Goal: Task Accomplishment & Management: Manage account settings

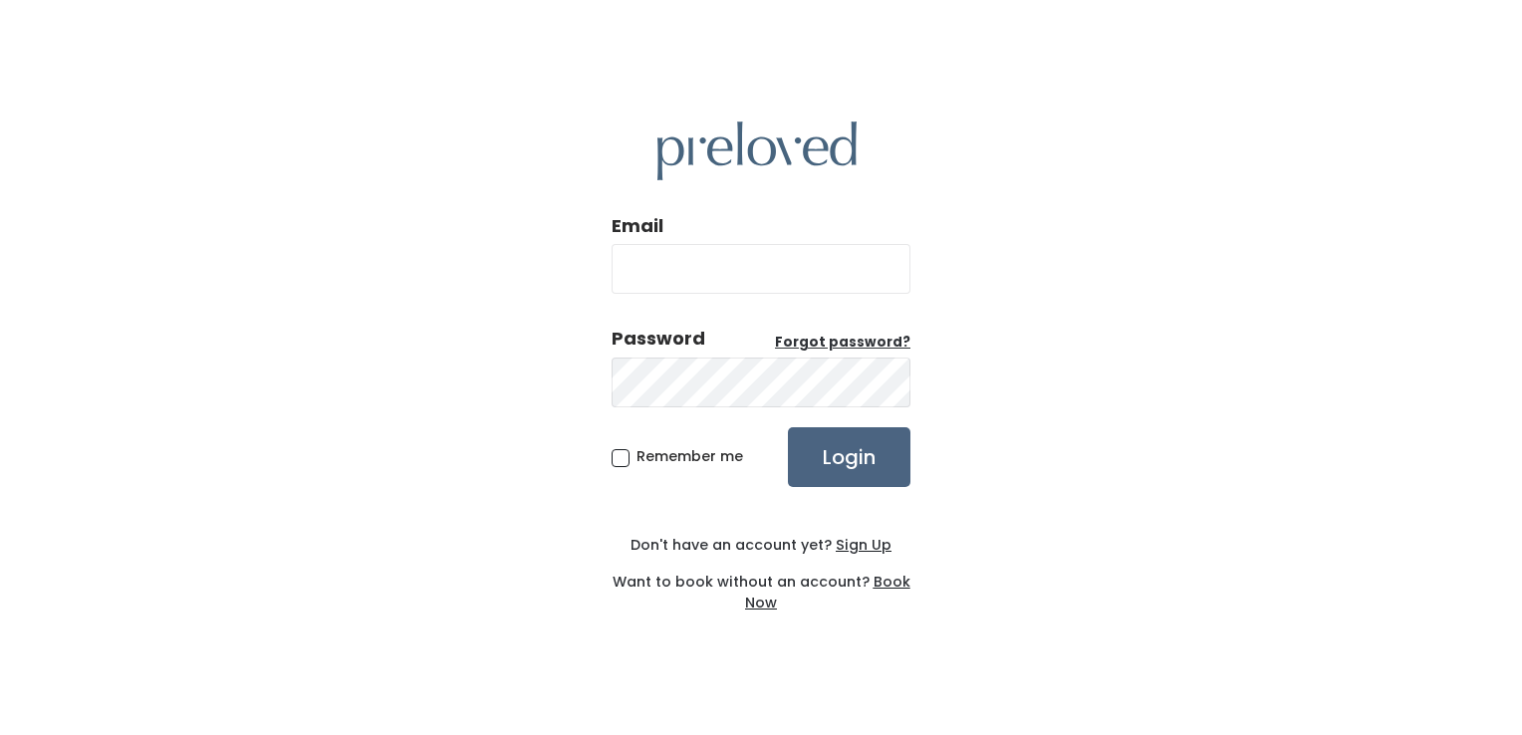
type input "rexburg.owner@preloved.love"
click at [846, 478] on input "Login" at bounding box center [849, 457] width 122 height 60
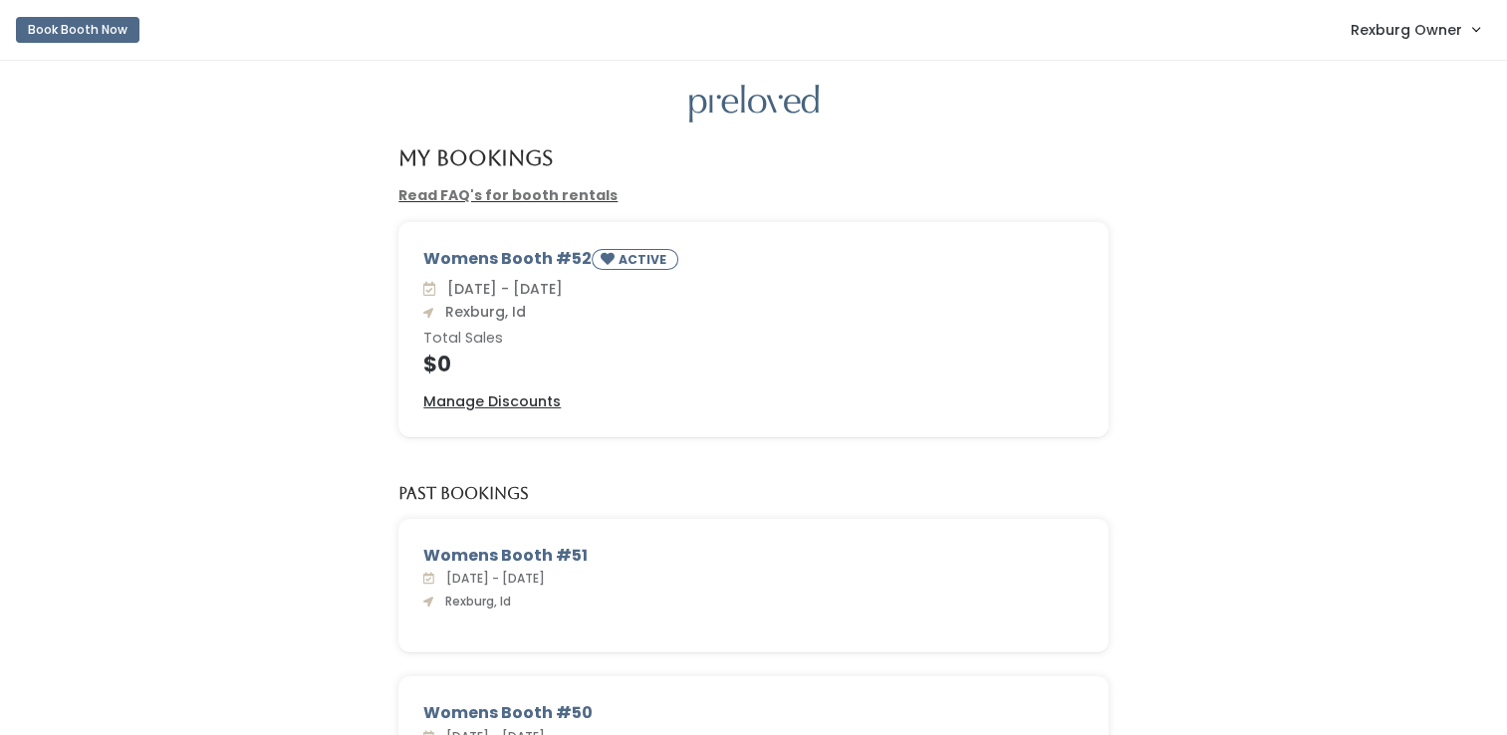
click at [1425, 43] on link "Rexburg Owner" at bounding box center [1415, 29] width 168 height 43
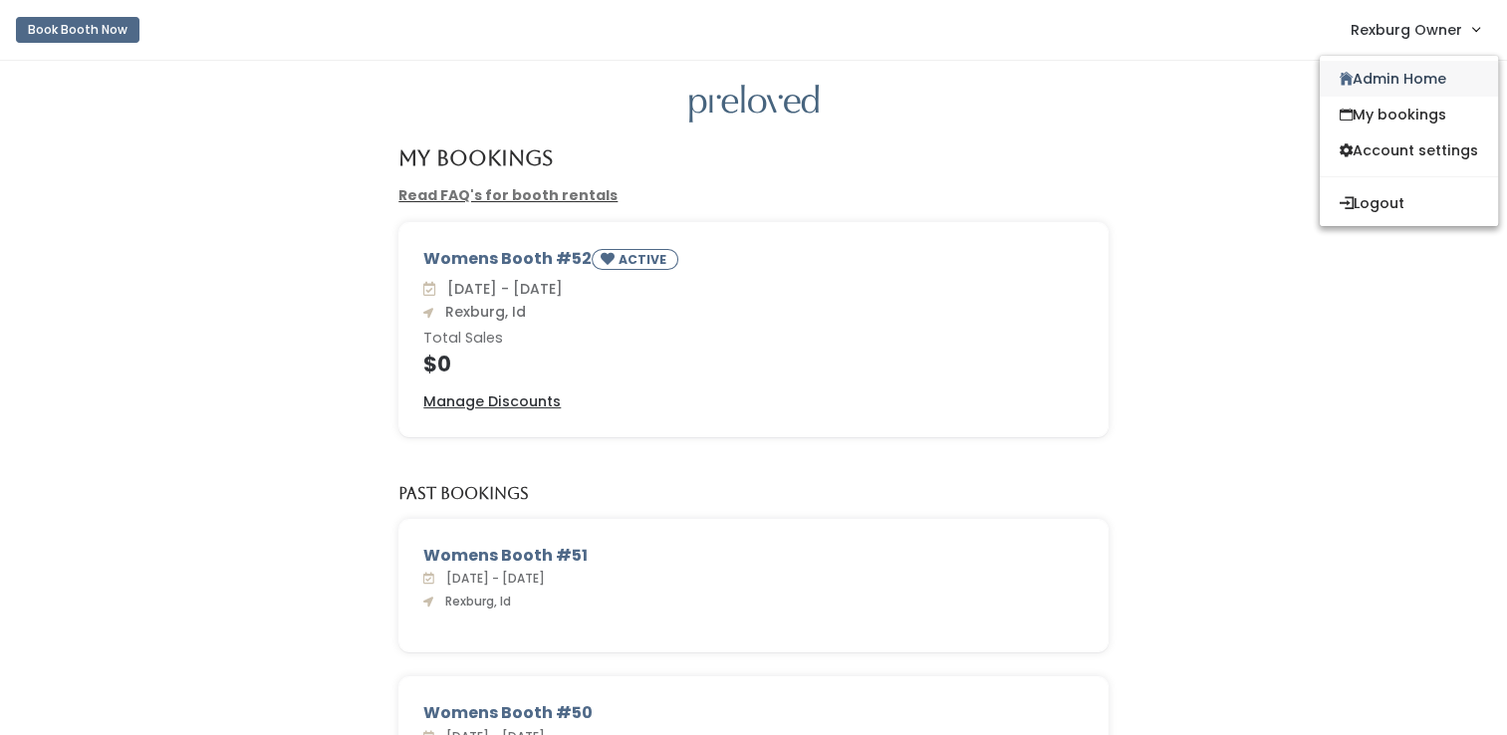
click at [1394, 86] on link "Admin Home" at bounding box center [1409, 79] width 178 height 36
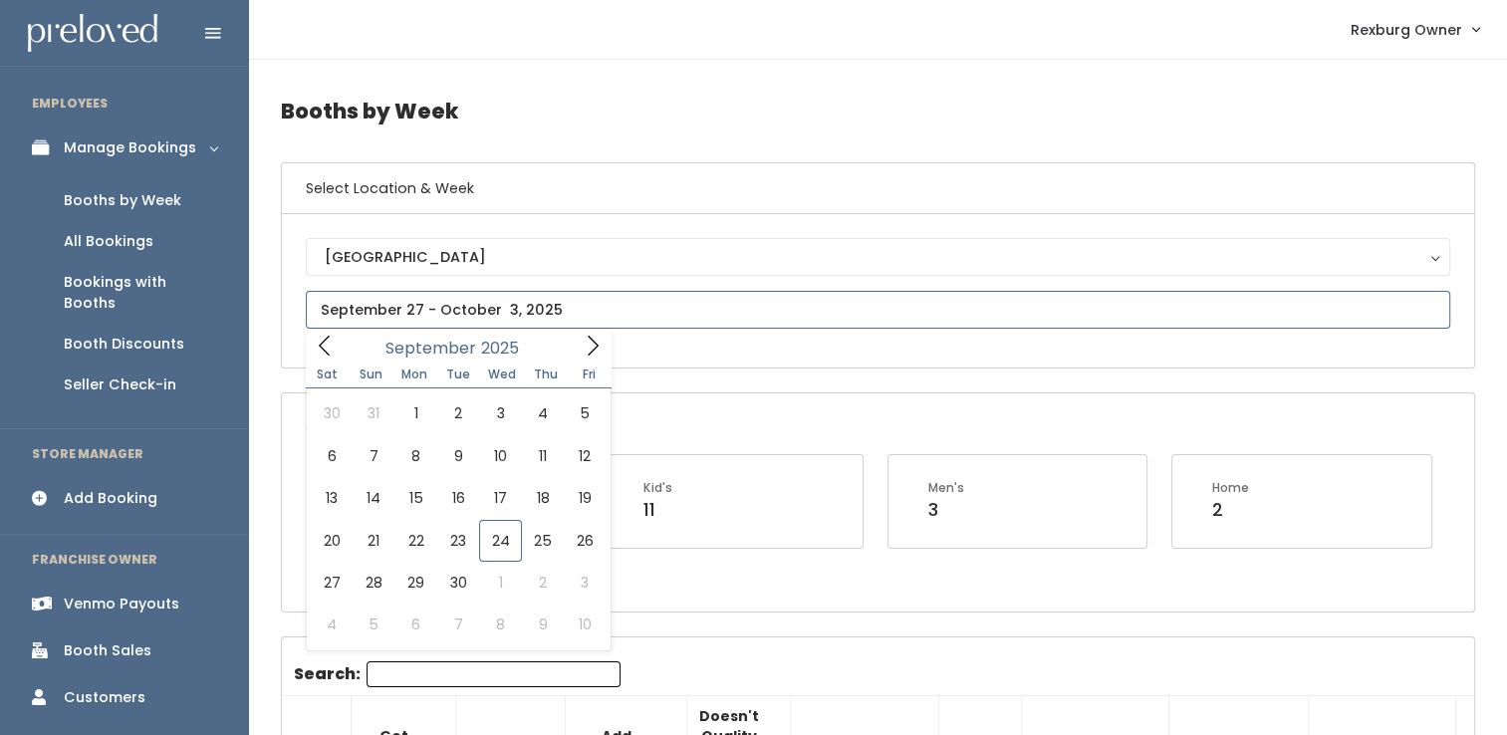
click at [424, 320] on input "text" at bounding box center [878, 310] width 1144 height 38
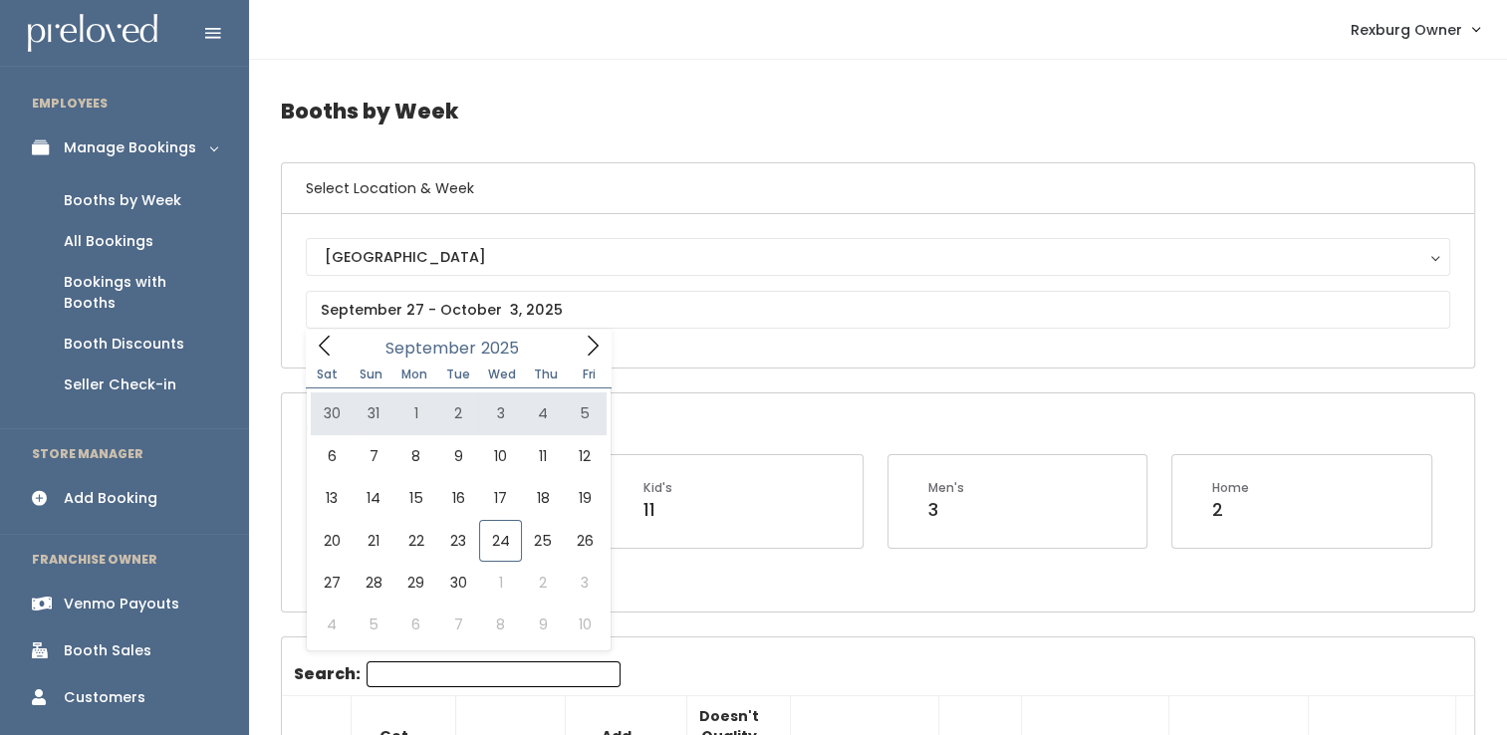
click at [174, 334] on div "Booth Discounts" at bounding box center [124, 344] width 121 height 21
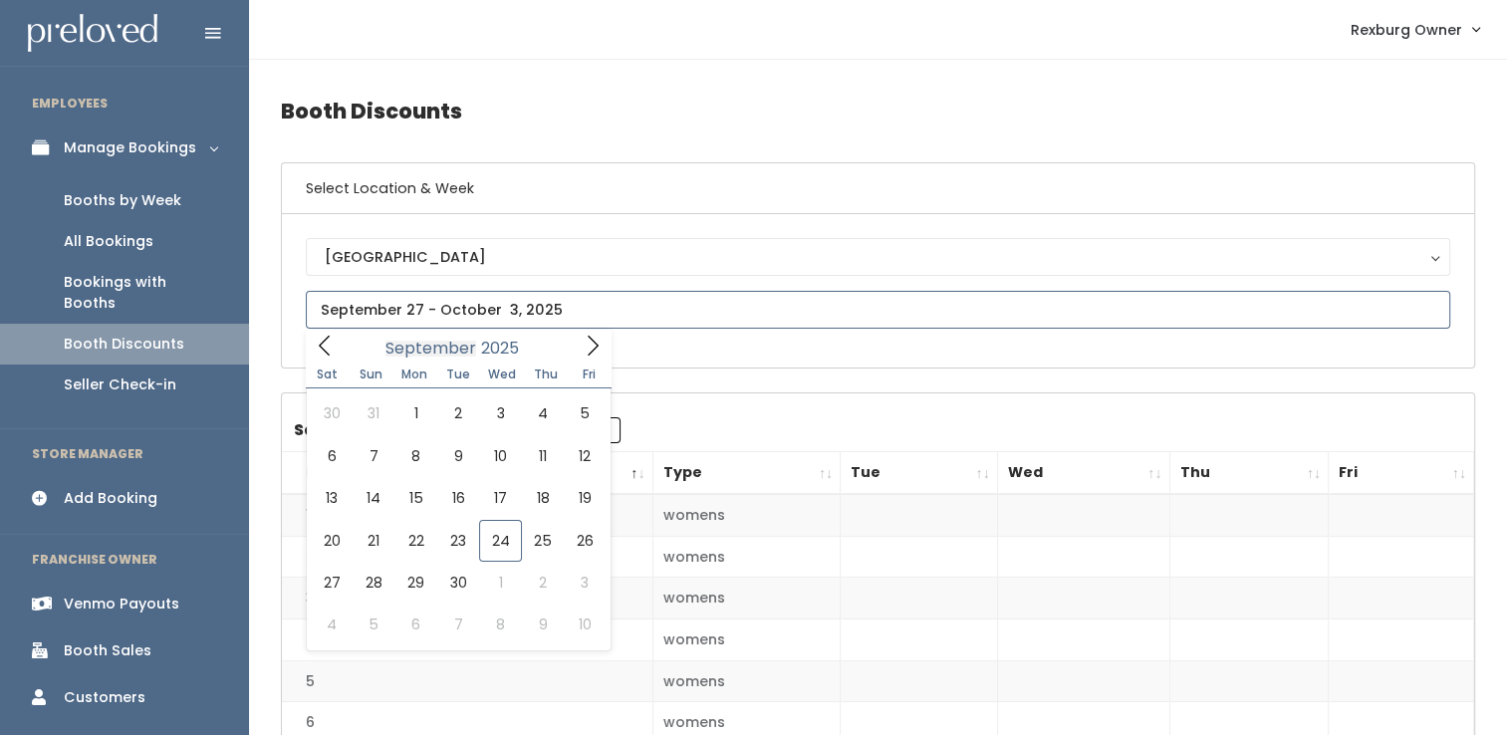
click at [421, 318] on input "text" at bounding box center [878, 310] width 1144 height 38
type input "September 20 to September 26"
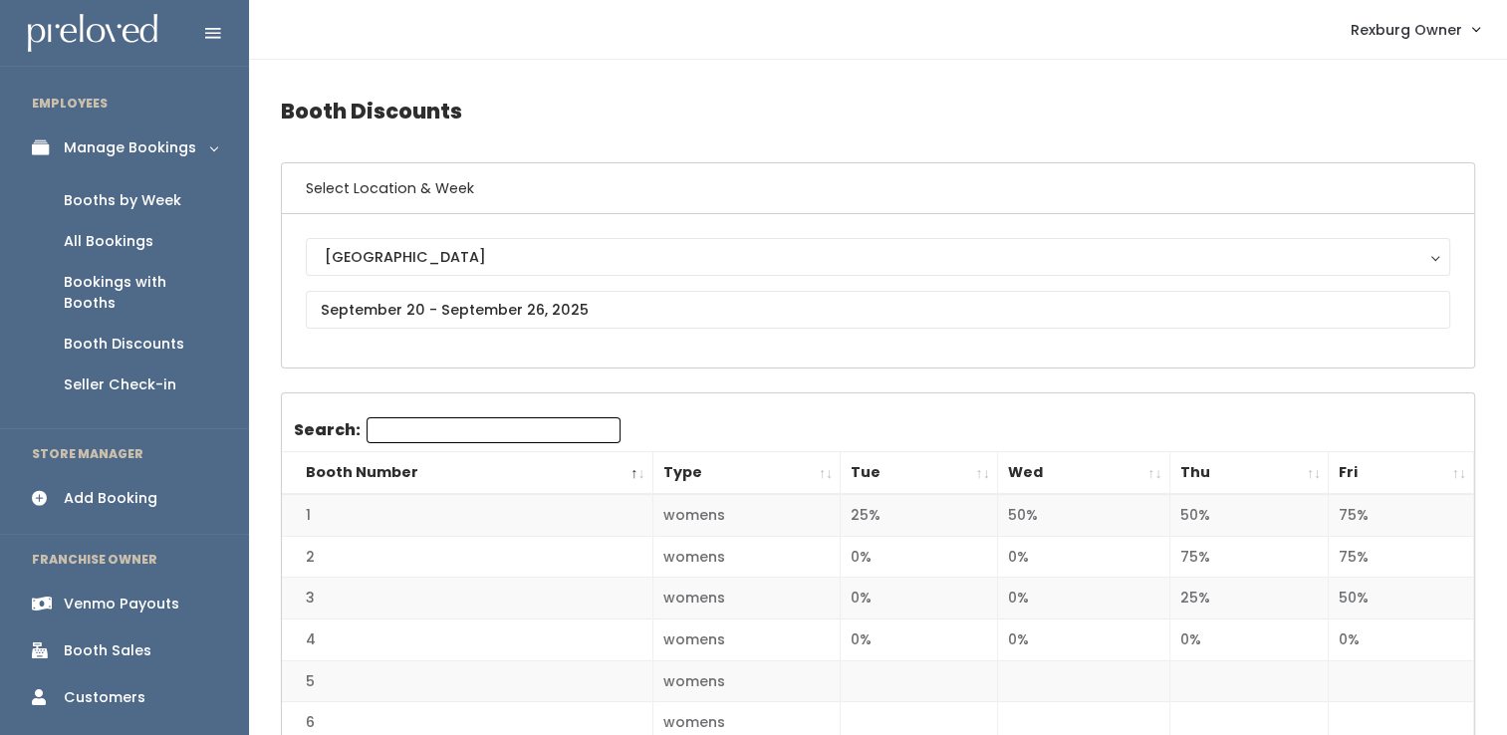
click at [134, 203] on div "Booths by Week" at bounding box center [123, 200] width 118 height 21
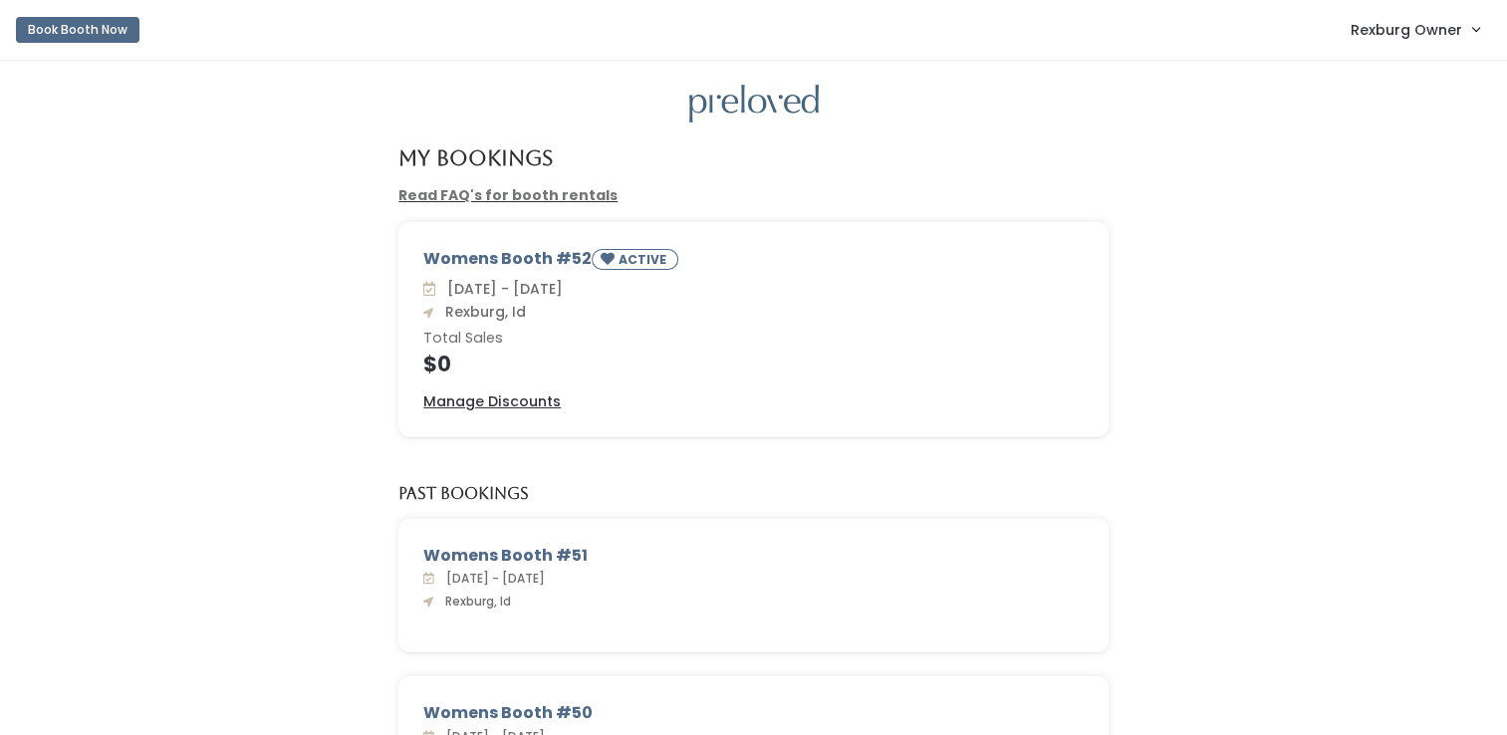
click at [1379, 8] on link "Rexburg Owner" at bounding box center [1415, 29] width 168 height 43
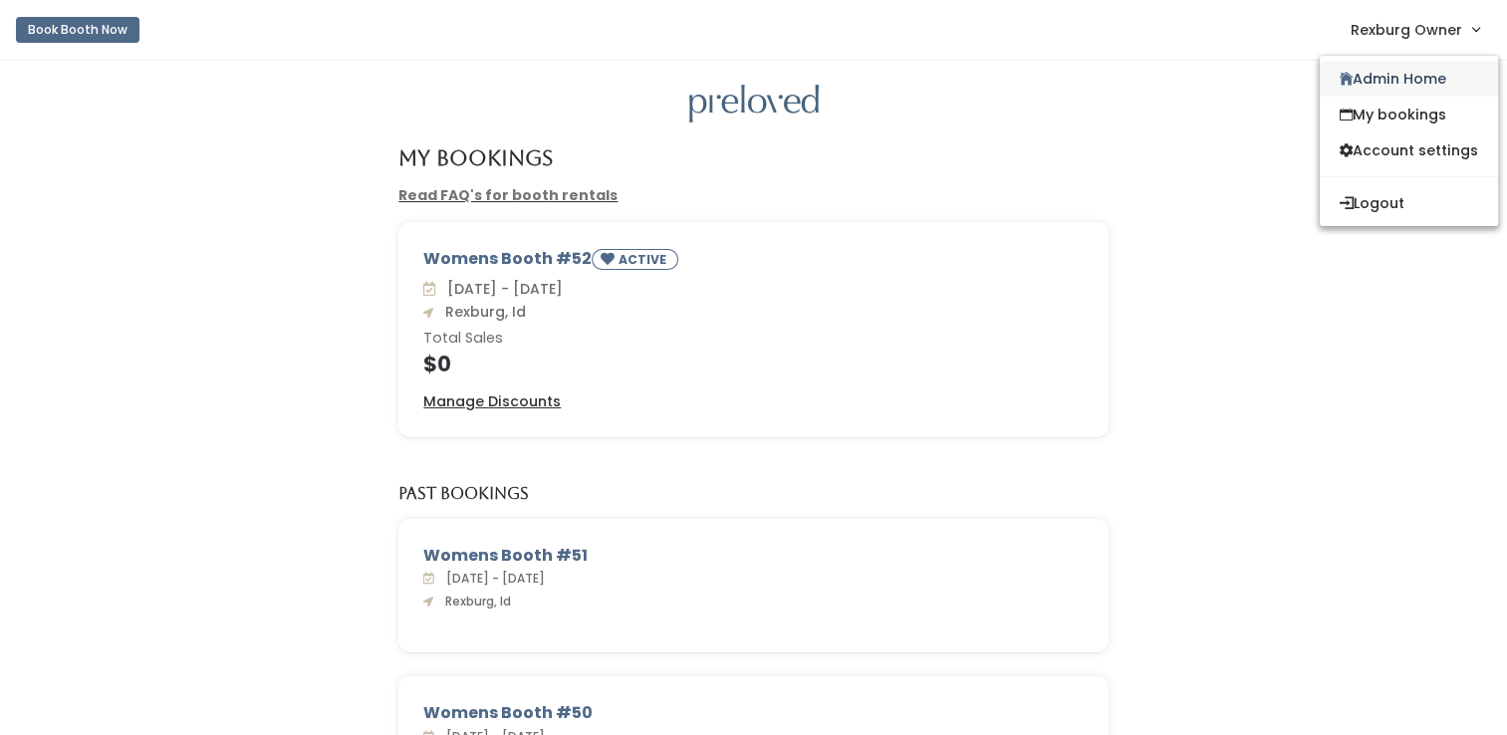
click at [1344, 92] on link "Admin Home" at bounding box center [1409, 79] width 178 height 36
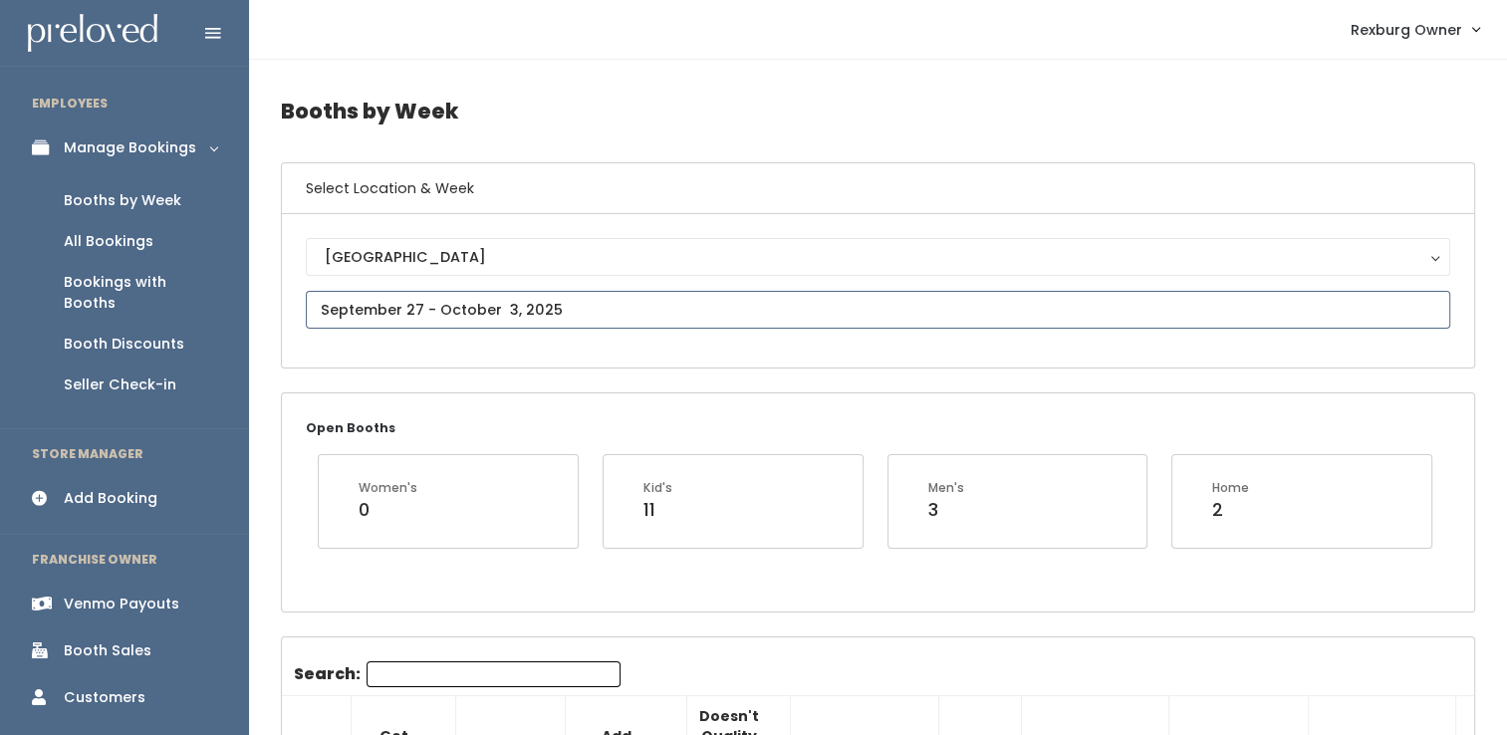
click at [391, 314] on input "text" at bounding box center [878, 310] width 1144 height 38
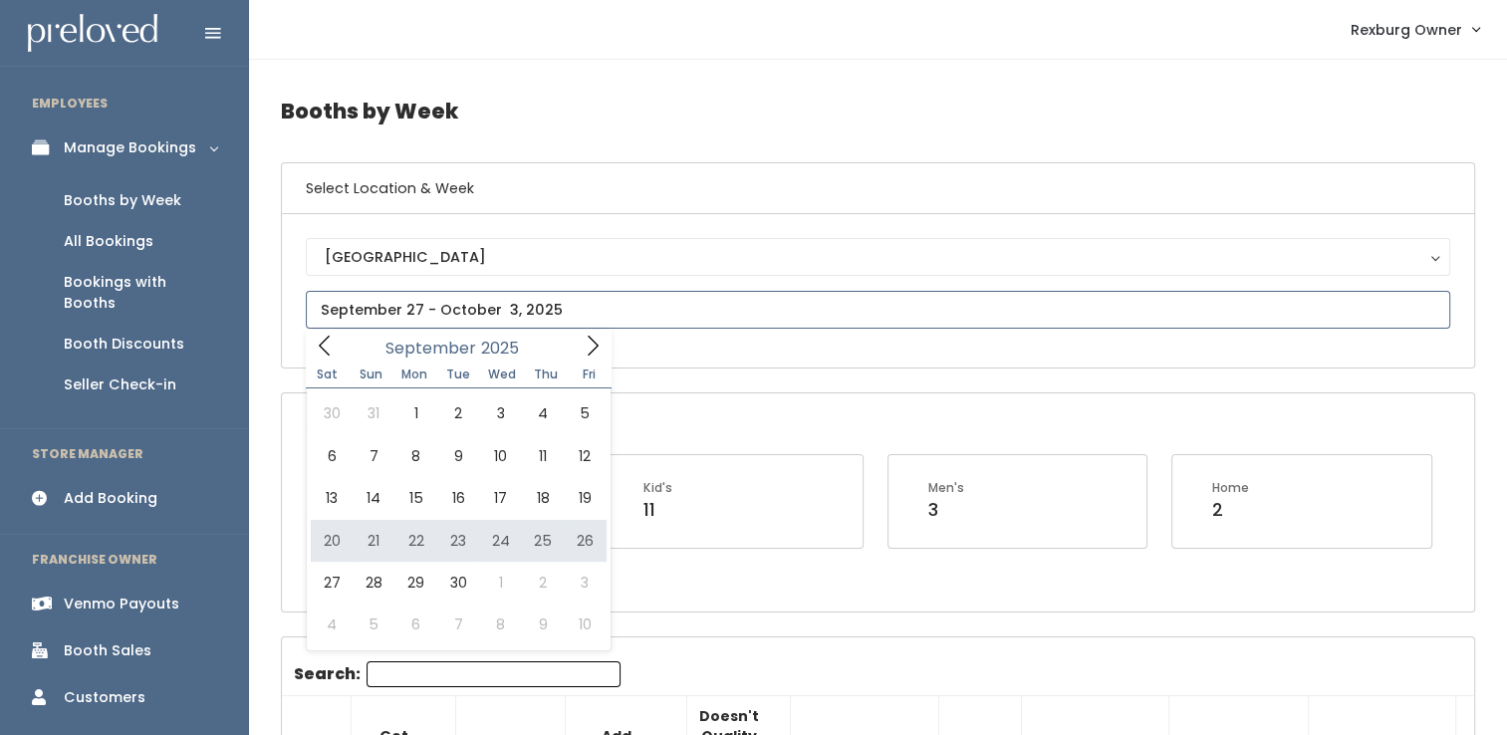
type input "September 20 to September 26"
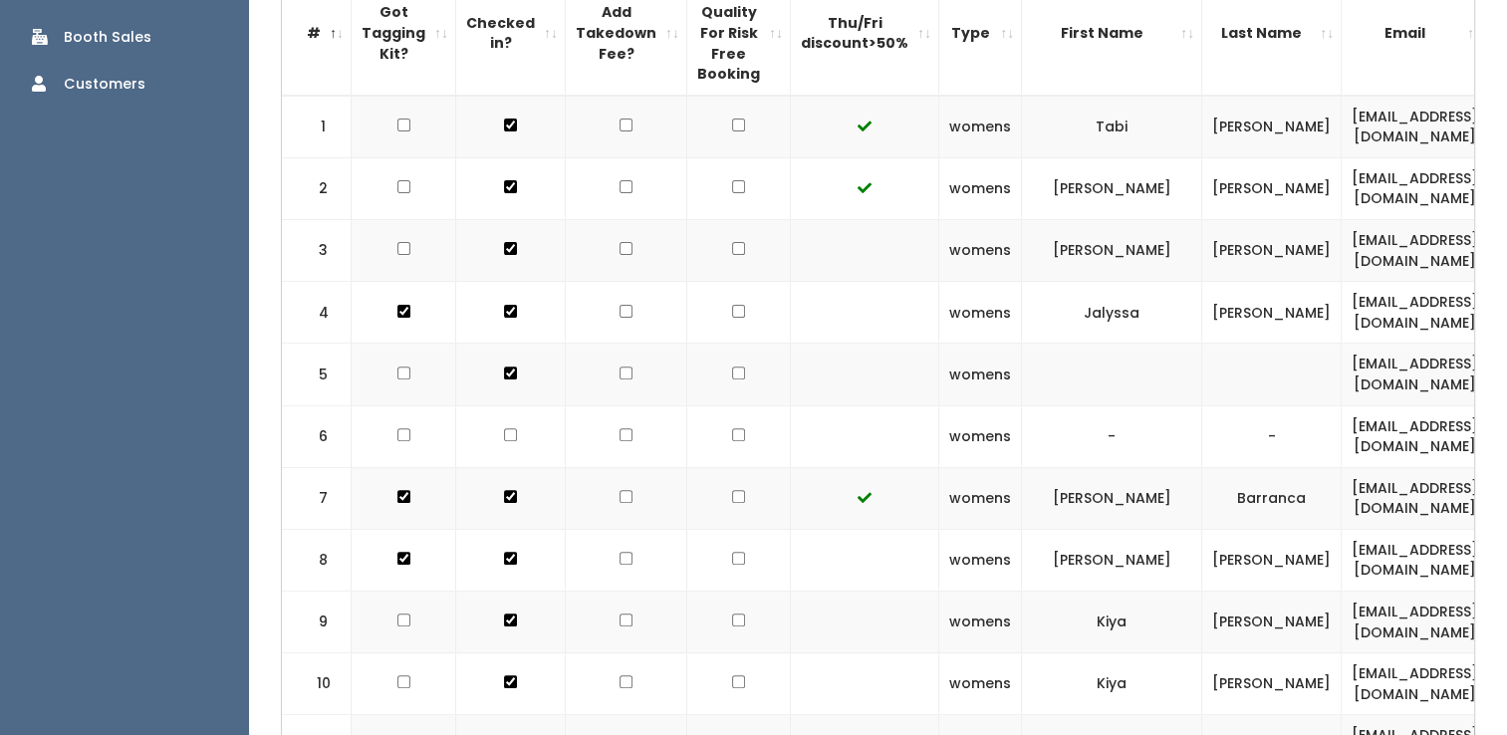
scroll to position [0, 463]
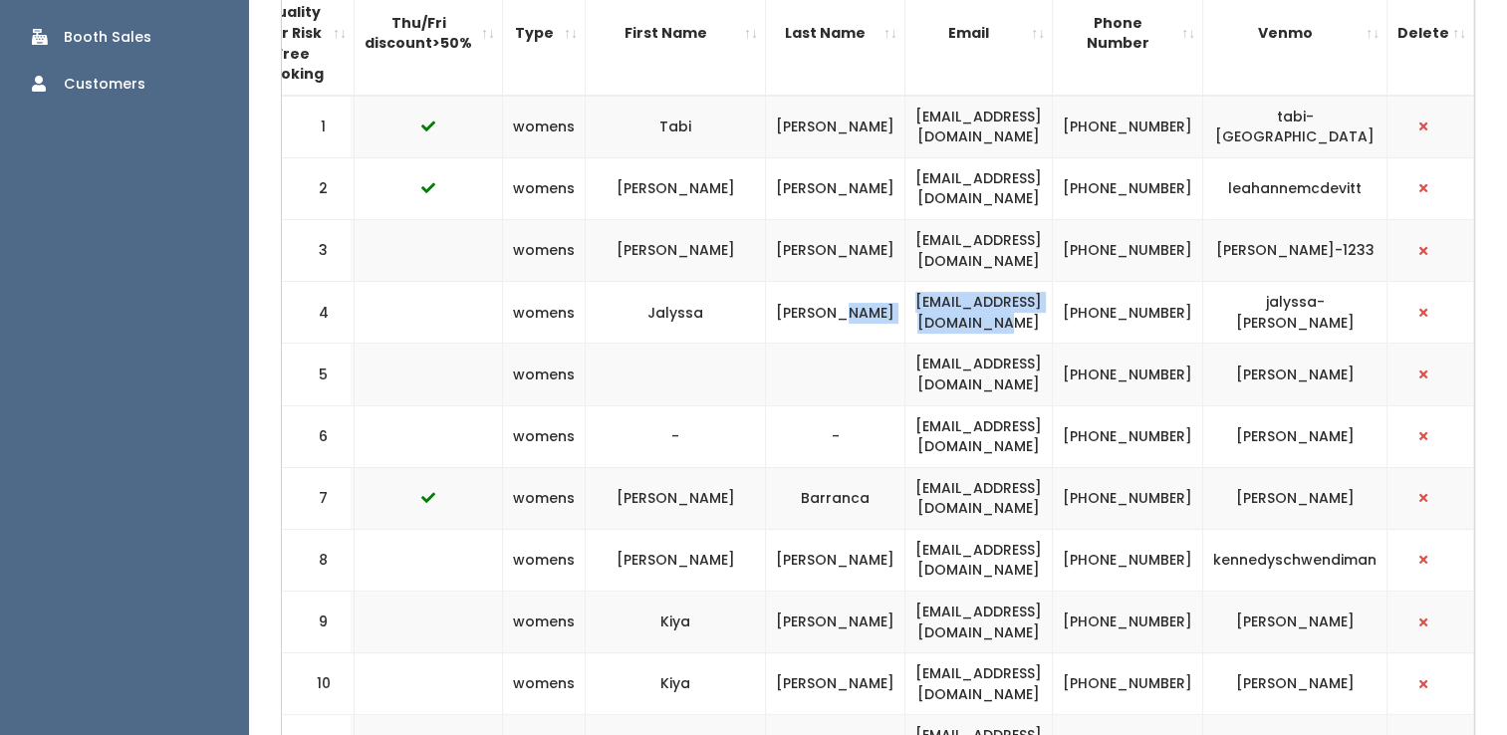
drag, startPoint x: 1090, startPoint y: 295, endPoint x: 841, endPoint y: 317, distance: 249.9
click at [841, 317] on tr "4 womens [PERSON_NAME] [EMAIL_ADDRESS][DOMAIN_NAME] [PHONE_NUMBER] jalyssa-[PER…" at bounding box center [660, 313] width 1628 height 62
copy tr "[EMAIL_ADDRESS][DOMAIN_NAME]"
click at [991, 373] on td "[EMAIL_ADDRESS][DOMAIN_NAME]" at bounding box center [978, 375] width 147 height 62
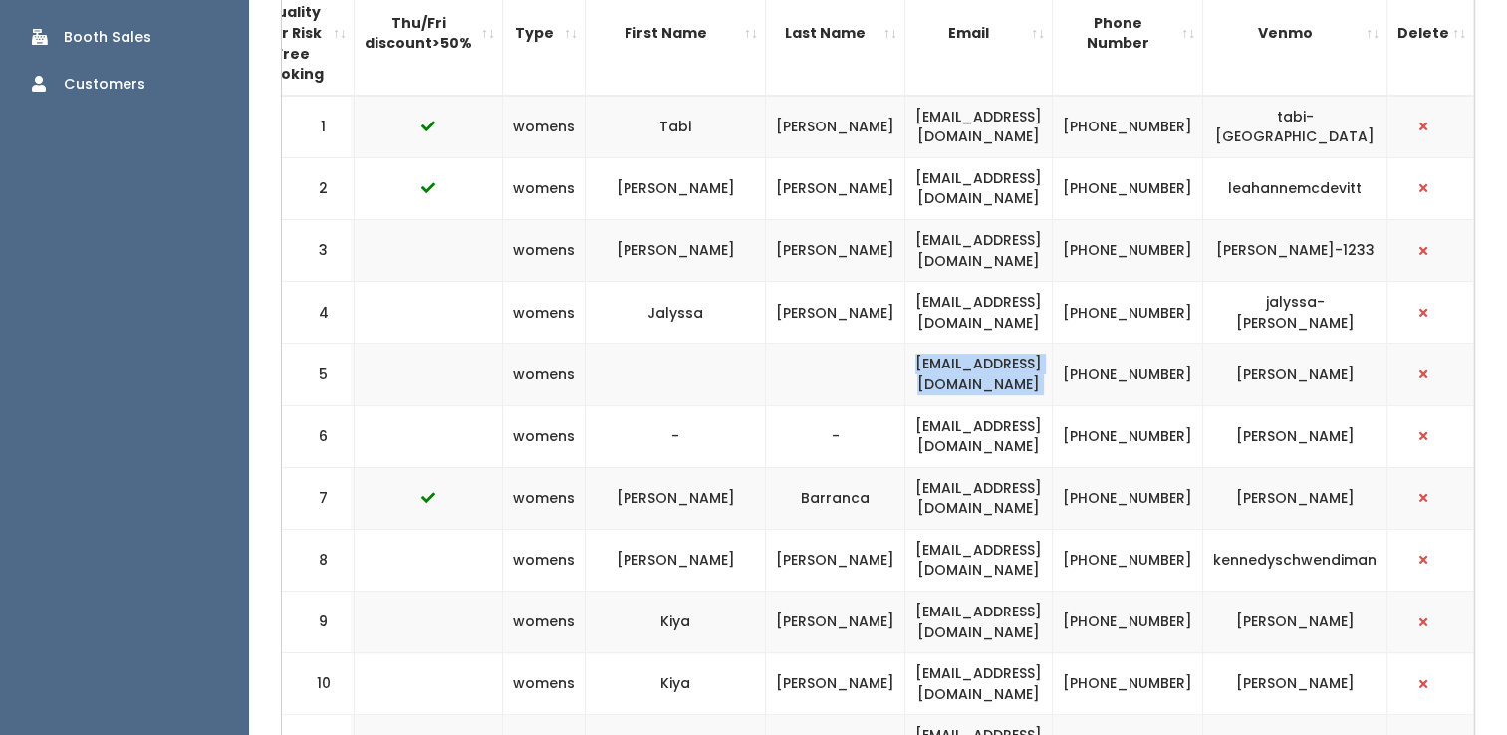
click at [991, 373] on td "mollycamillestein@gmail.com" at bounding box center [978, 375] width 147 height 62
copy tr "mollycamillestein@gmail.com"
click at [986, 428] on td "aimeedurbin.24@gmail.com" at bounding box center [978, 436] width 147 height 62
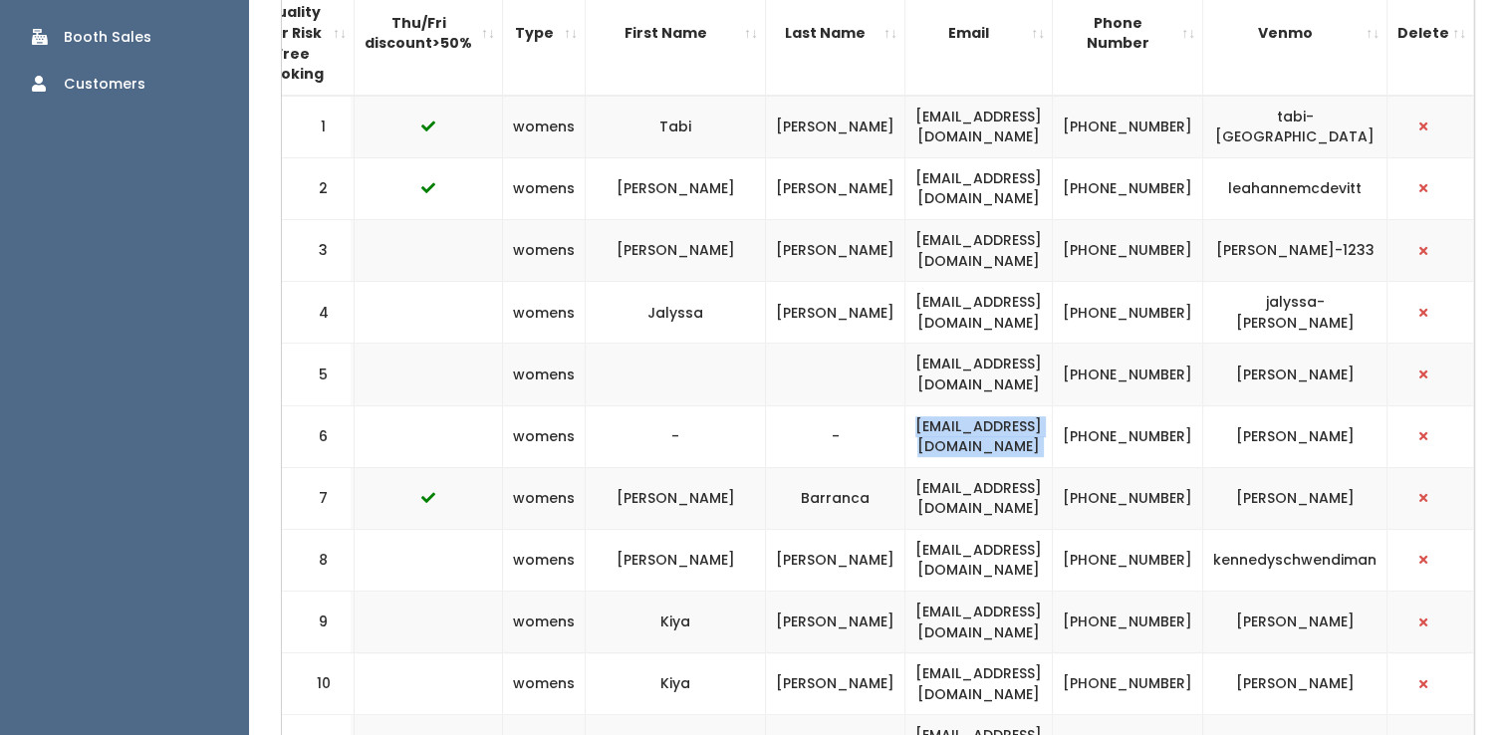
click at [986, 428] on td "aimeedurbin.24@gmail.com" at bounding box center [978, 436] width 147 height 62
copy tr "aimeedurbin.24@gmail.com"
click at [960, 618] on td "upshawkiya@gmail.com" at bounding box center [978, 623] width 147 height 62
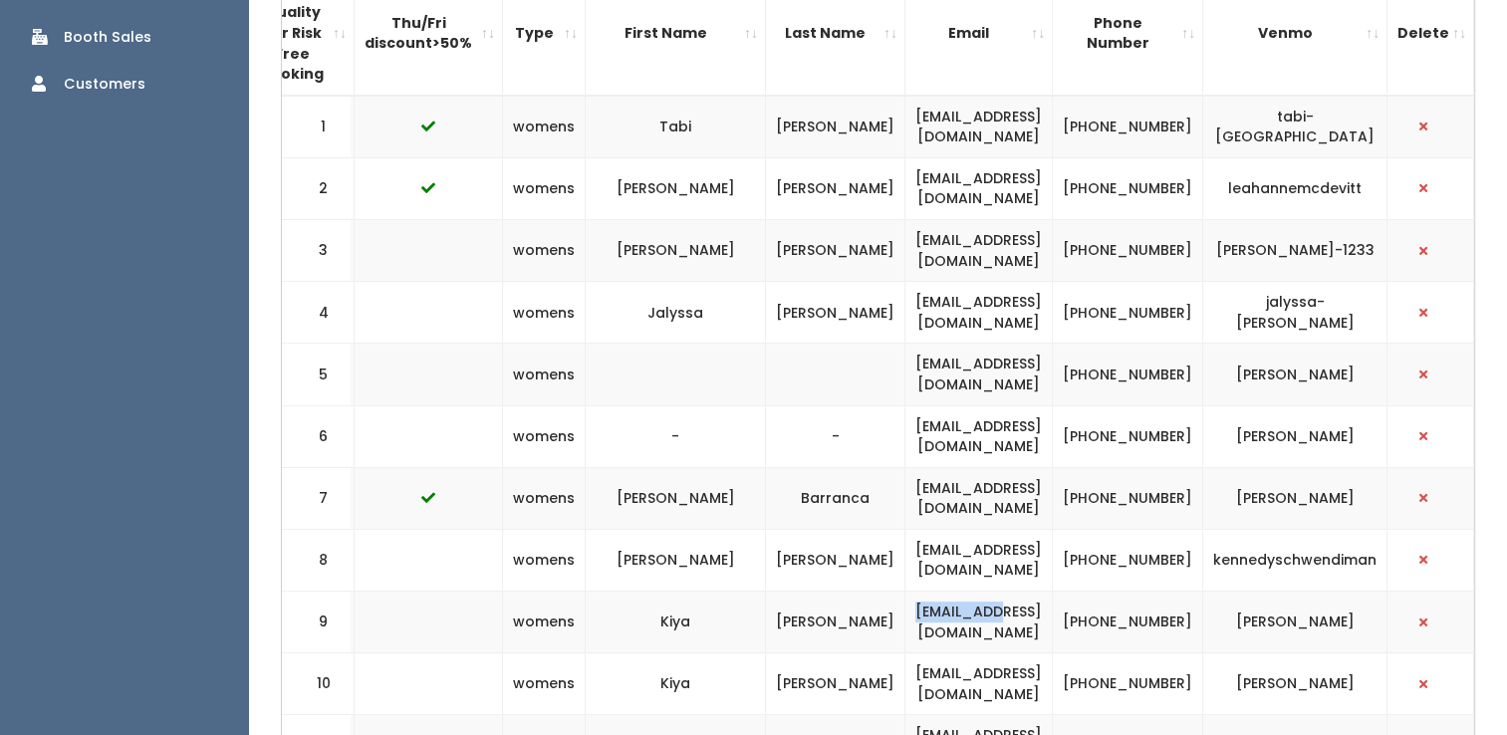
click at [960, 618] on td "upshawkiya@gmail.com" at bounding box center [978, 623] width 147 height 62
copy tr "upshawkiya@gmail.com"
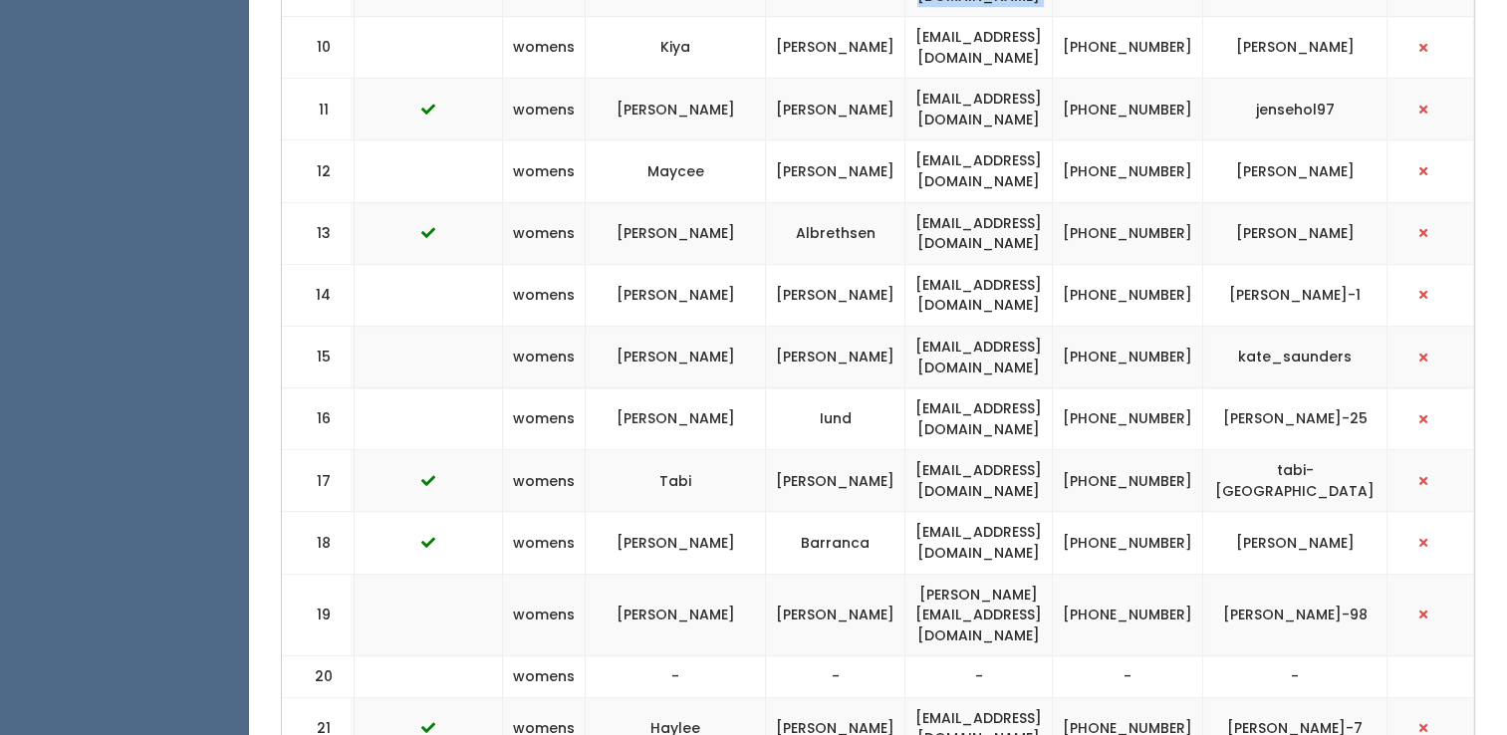
scroll to position [1278, 0]
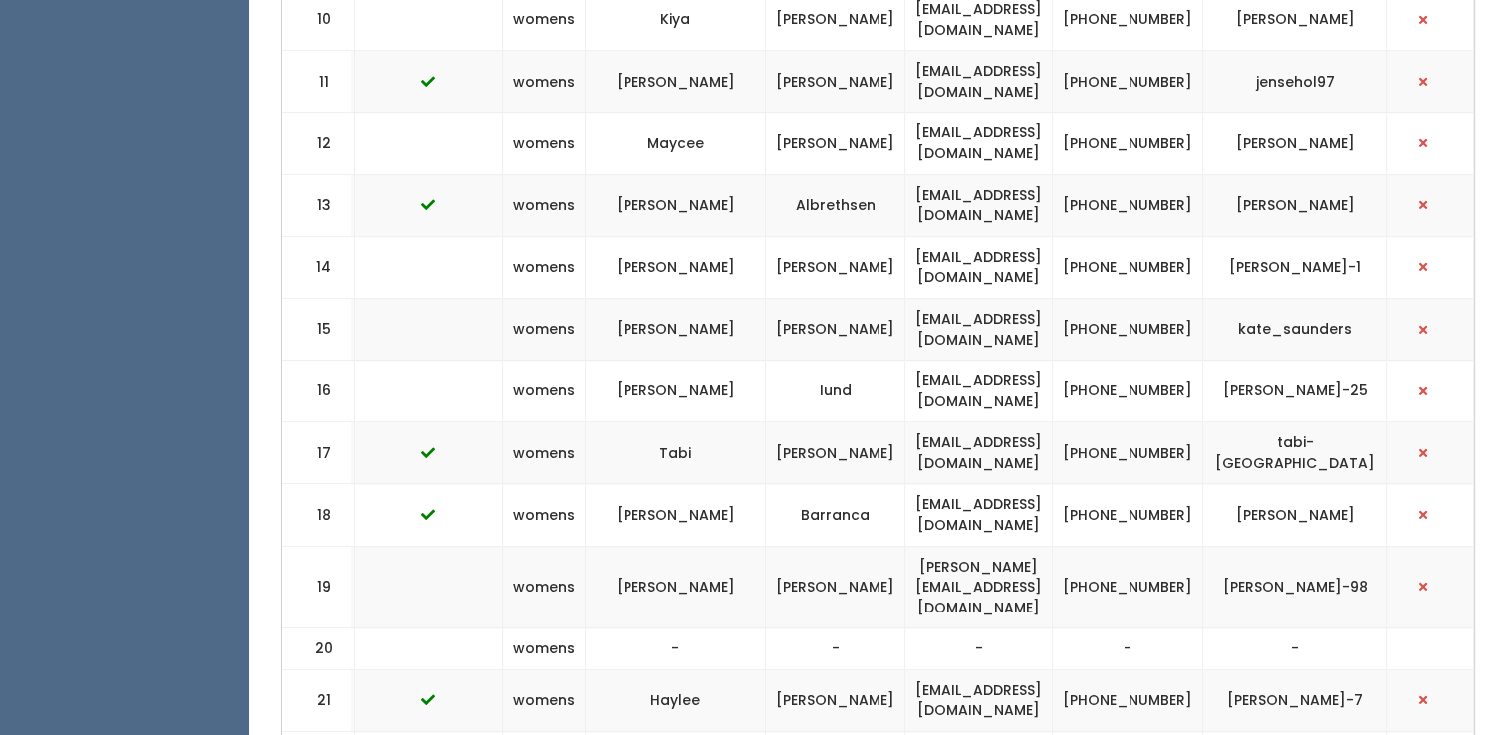
click at [966, 316] on td "saunderskate05@gmail.com" at bounding box center [978, 329] width 147 height 62
copy tr "saunderskate05@gmail.com"
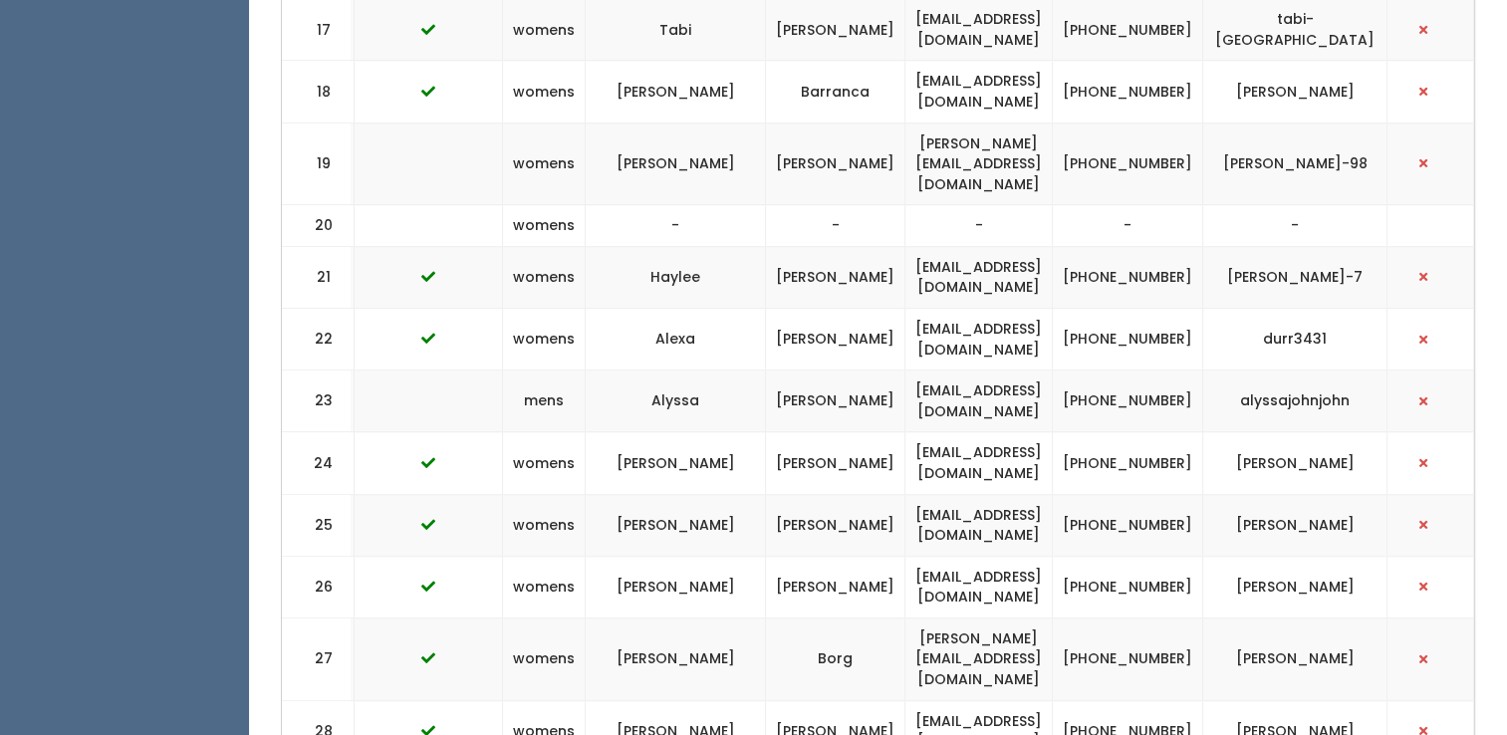
scroll to position [1702, 0]
click at [983, 369] on td "alyssawatson211@gmail.com" at bounding box center [978, 400] width 147 height 62
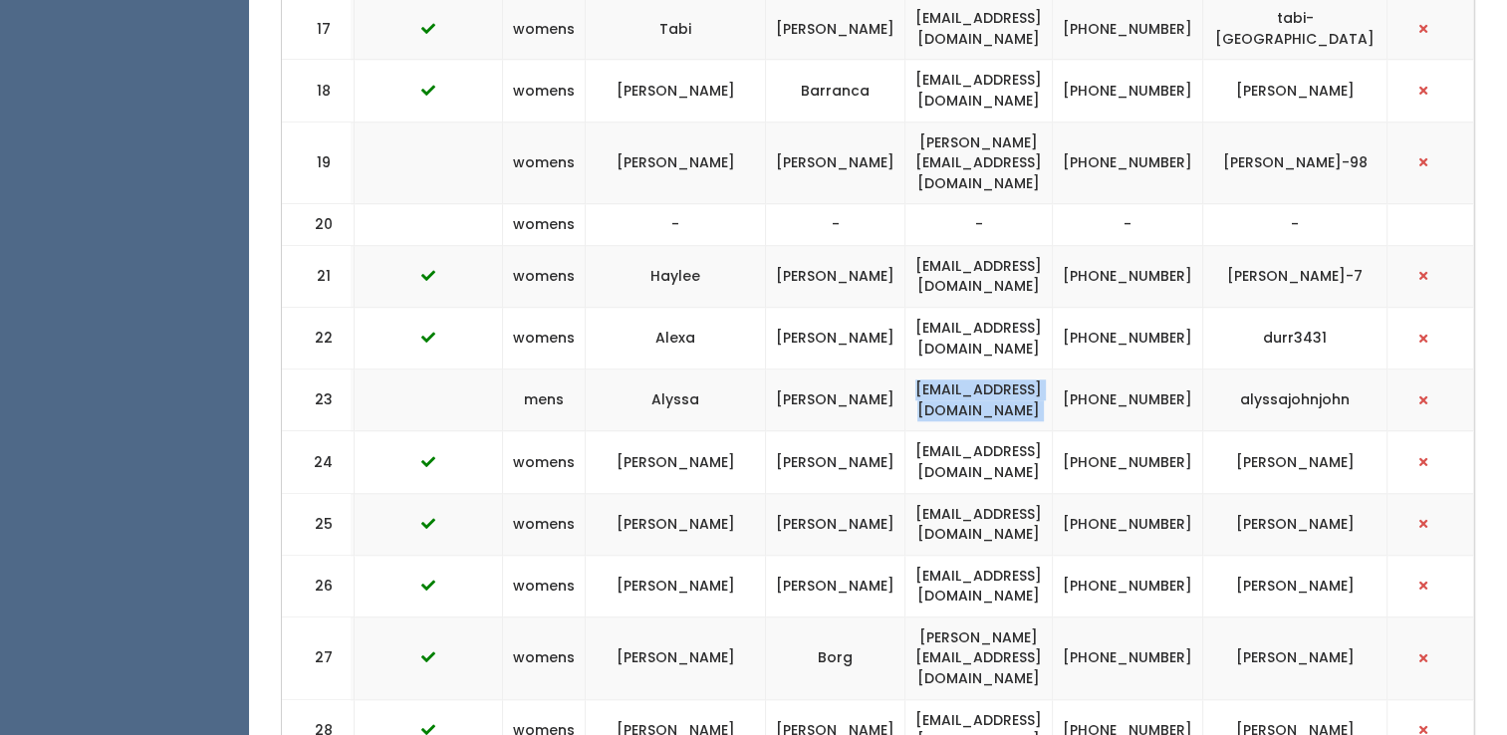
copy tr "alyssawatson211@gmail.com"
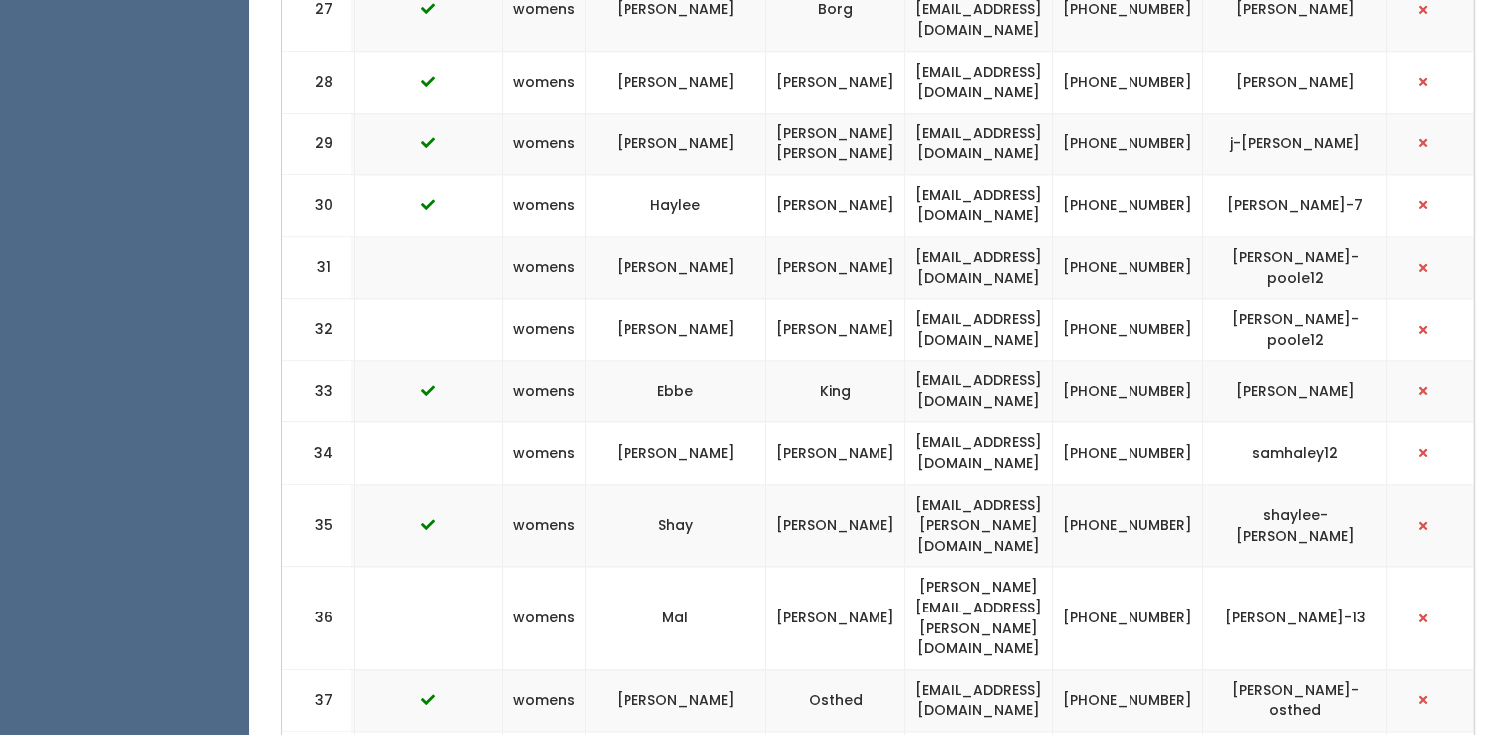
scroll to position [2366, 0]
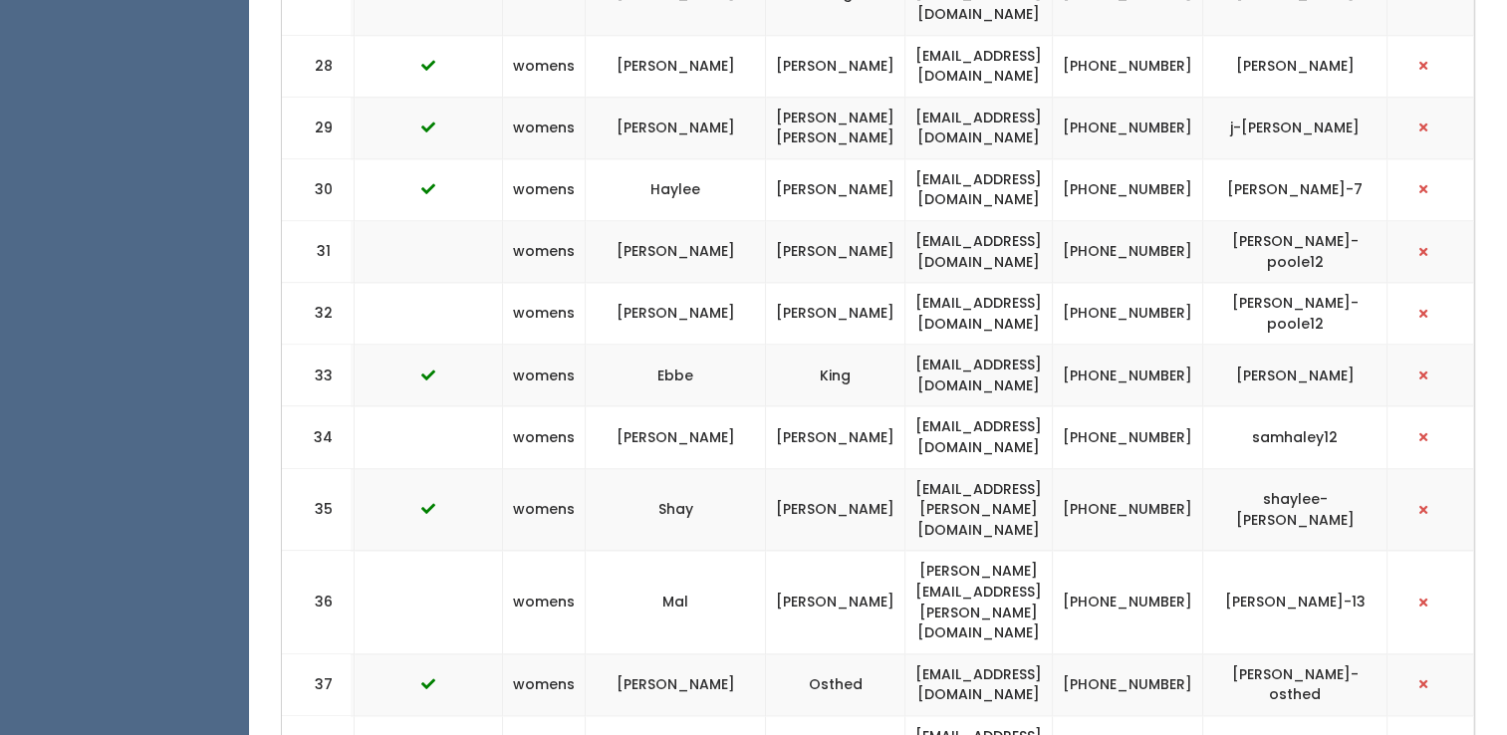
click at [949, 406] on td "samwhaley12@gmail.com" at bounding box center [978, 437] width 147 height 62
copy tr "samwhaley12@gmail.com"
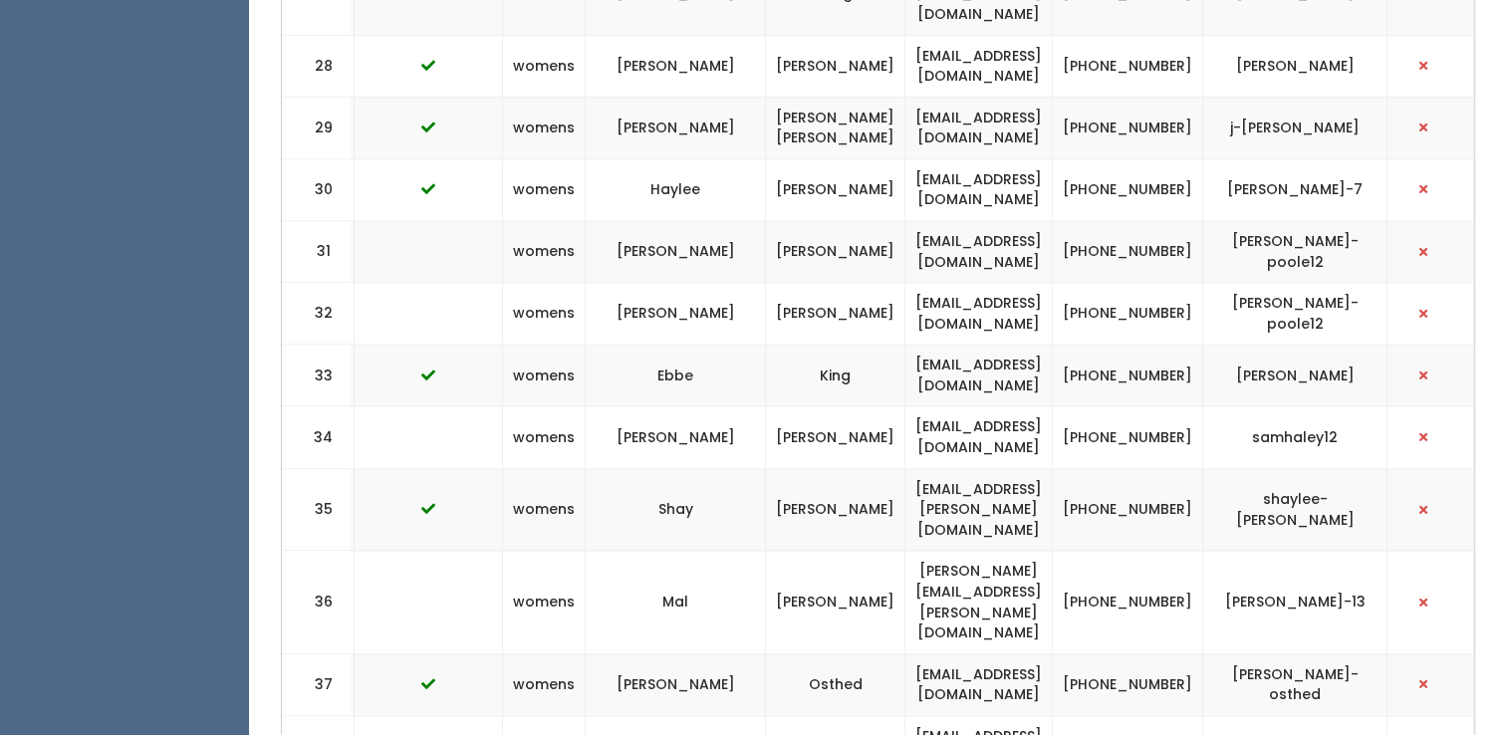
click at [927, 715] on td "brennalizbennett@gmail.com" at bounding box center [978, 746] width 147 height 62
copy tr "brennalizbennett@gmail.com"
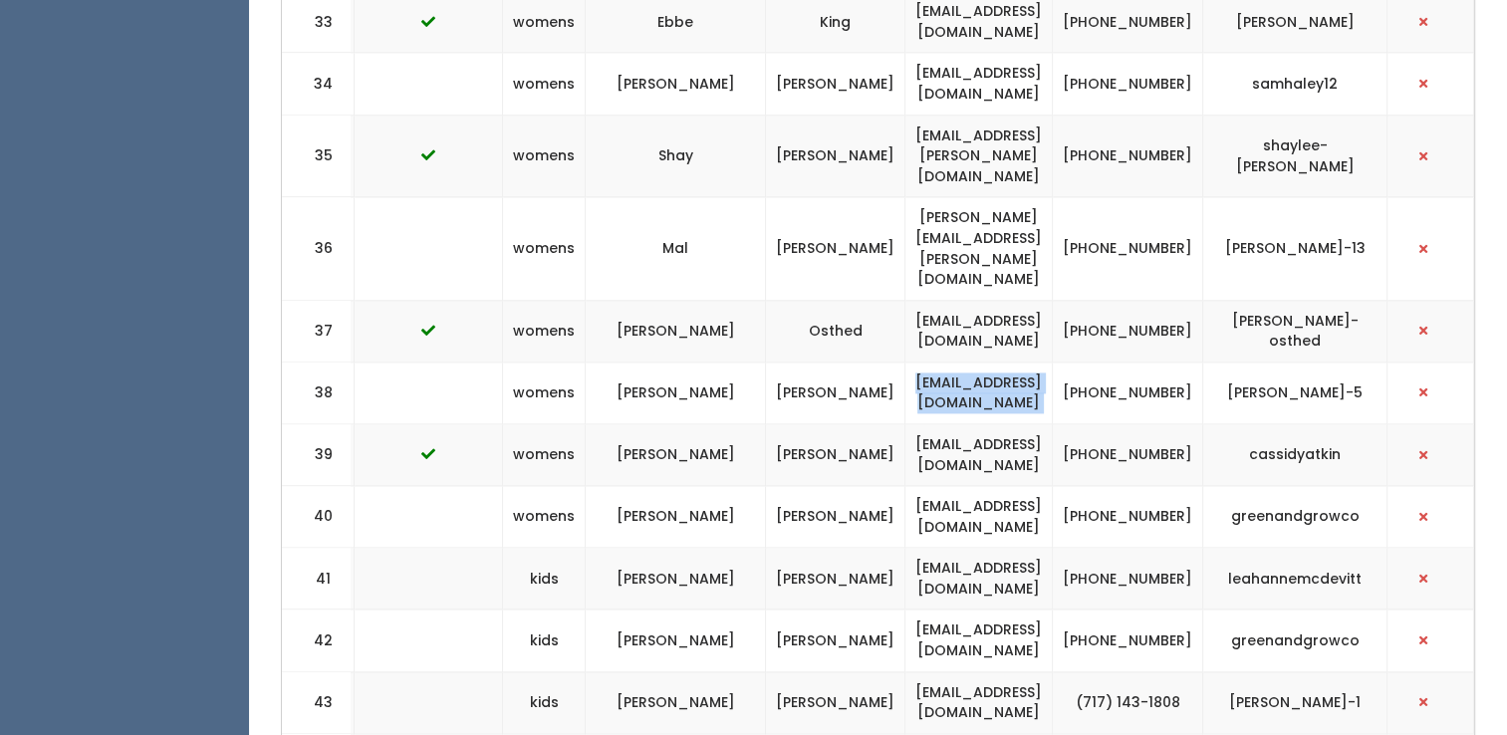
scroll to position [2722, 0]
click at [1003, 546] on td "leahamcdevitt@gmail.com" at bounding box center [978, 577] width 147 height 62
click at [1000, 546] on td "leahamcdevitt@gmail.com" at bounding box center [978, 577] width 147 height 62
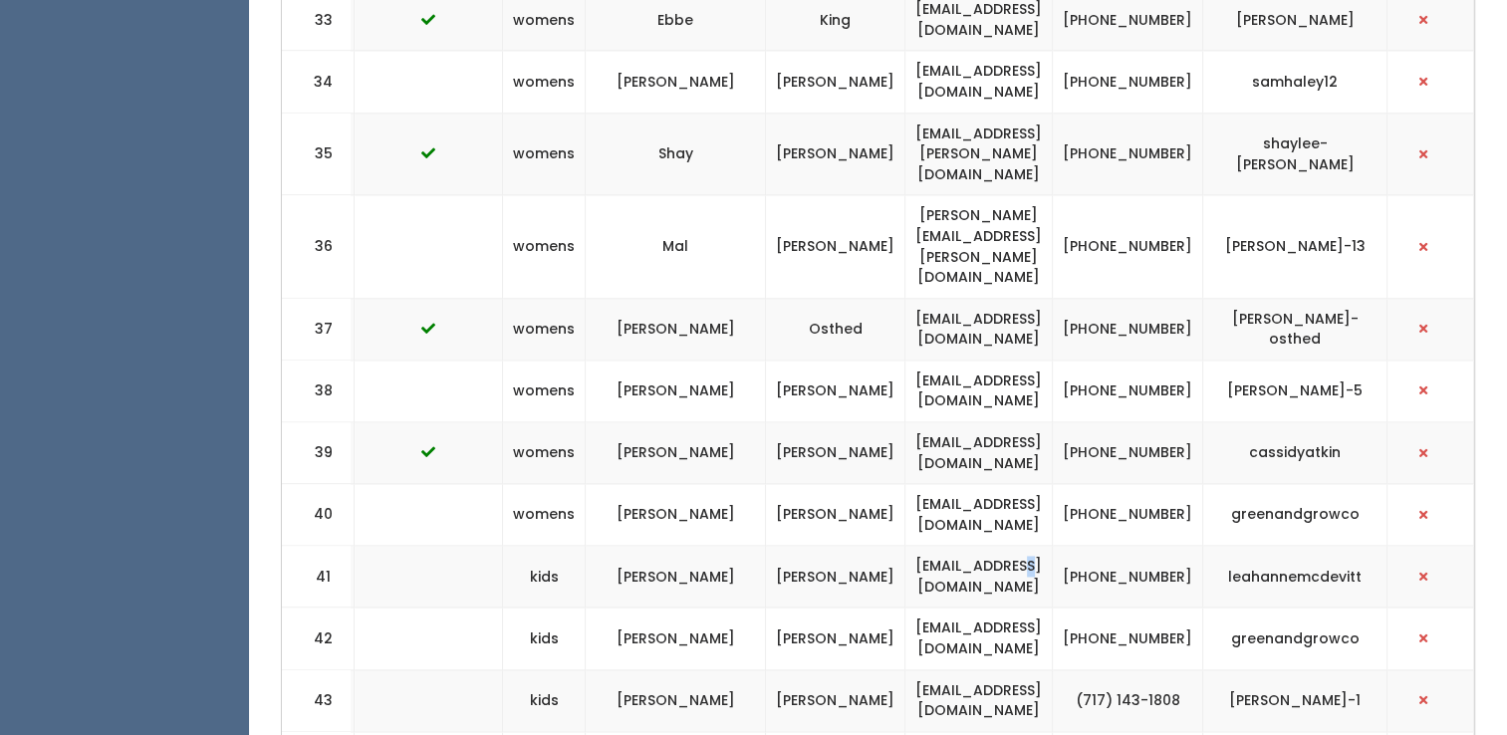
click at [1000, 546] on td "leahamcdevitt@gmail.com" at bounding box center [978, 577] width 147 height 62
copy tr "leahamcdevitt@gmail.com"
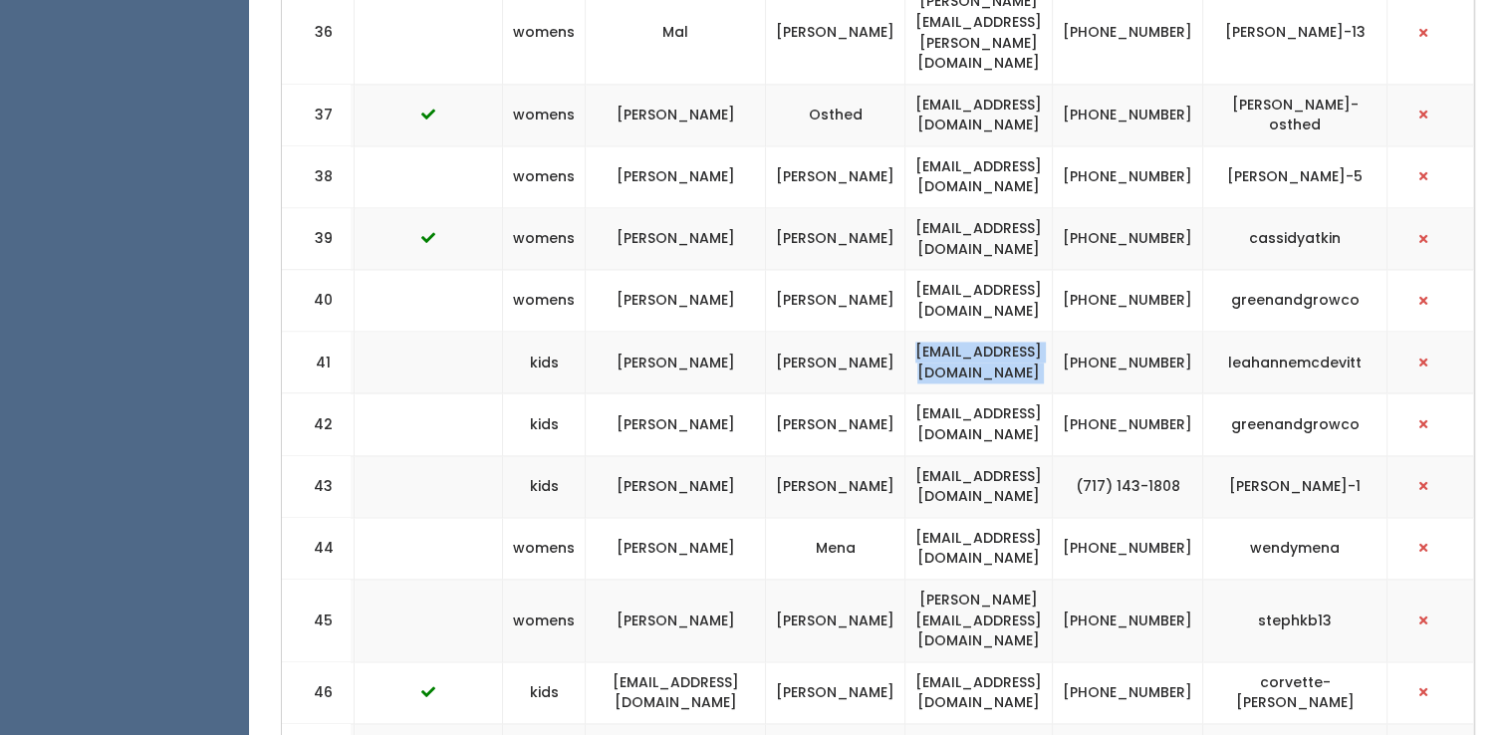
scroll to position [2938, 0]
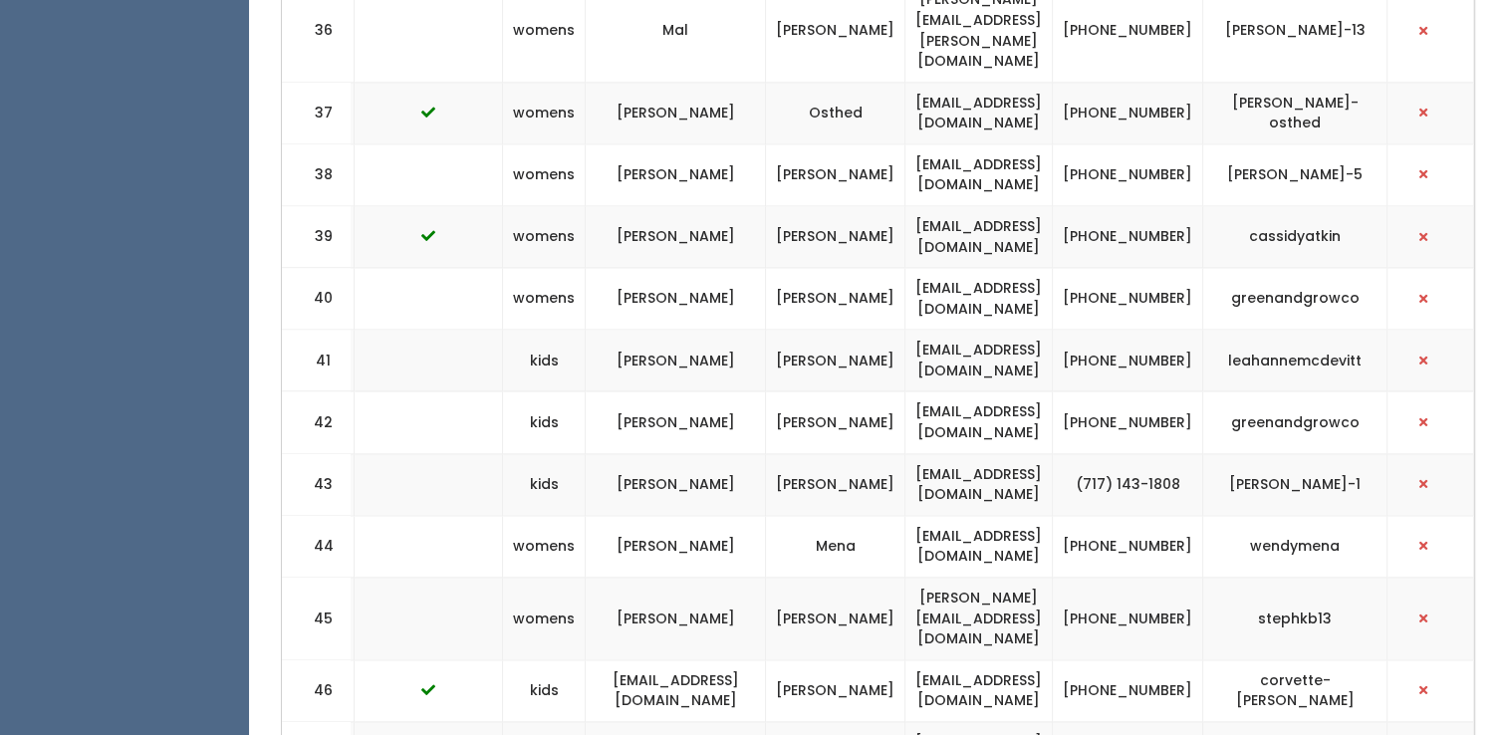
click at [1006, 515] on td "wendystephanym@gmail.com" at bounding box center [978, 546] width 147 height 62
copy tr "wendystephanym@gmail.com"
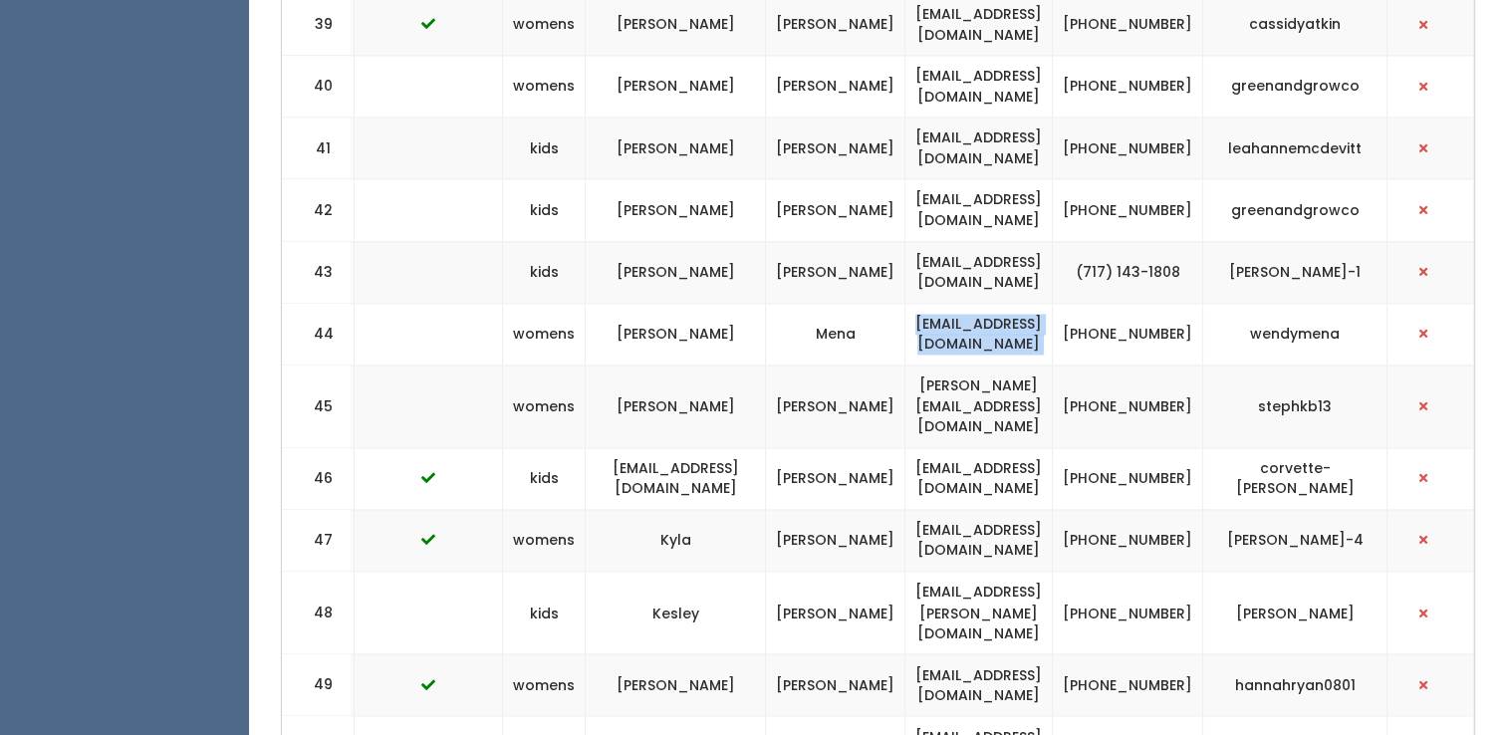
scroll to position [3160, 0]
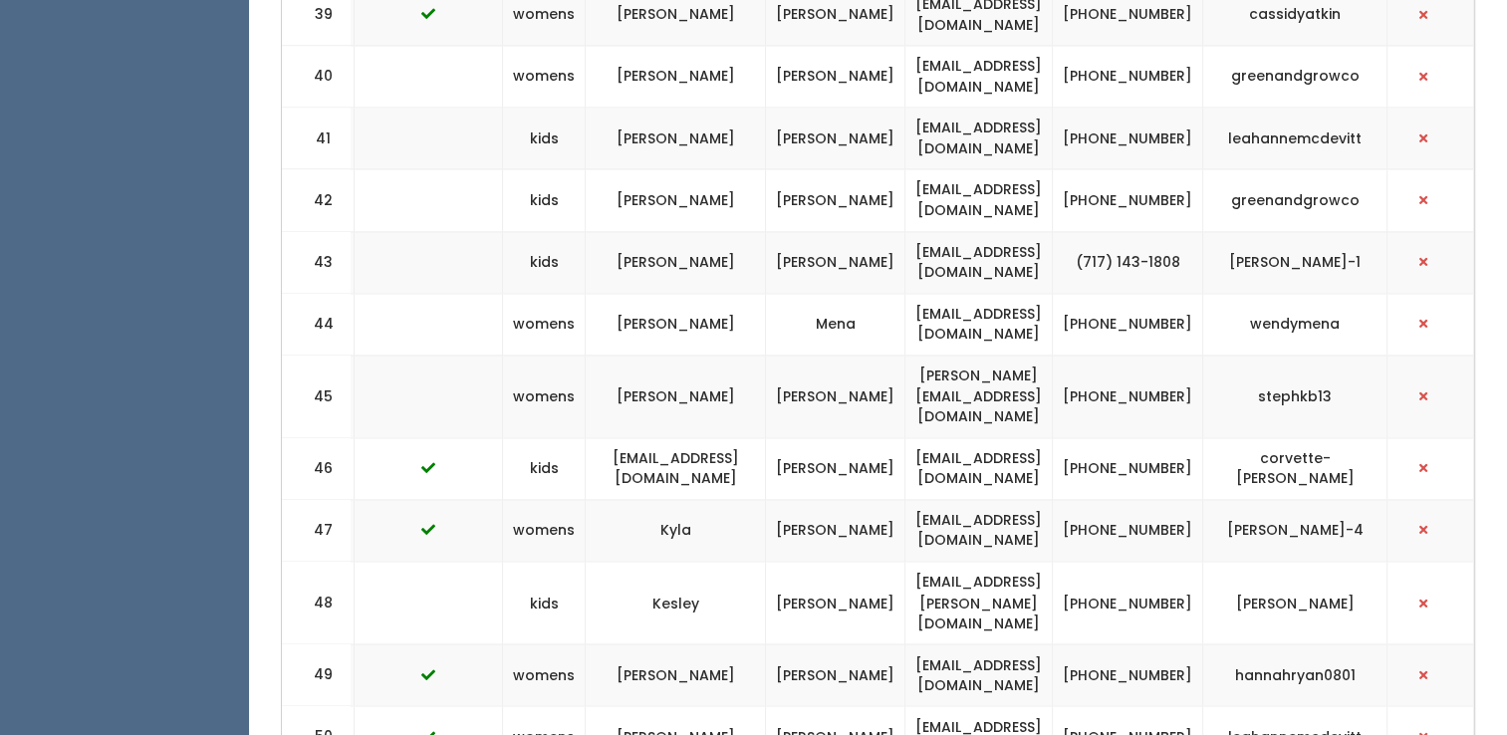
click at [1016, 355] on td "stephanie.wright1331@gmail.com" at bounding box center [978, 396] width 147 height 83
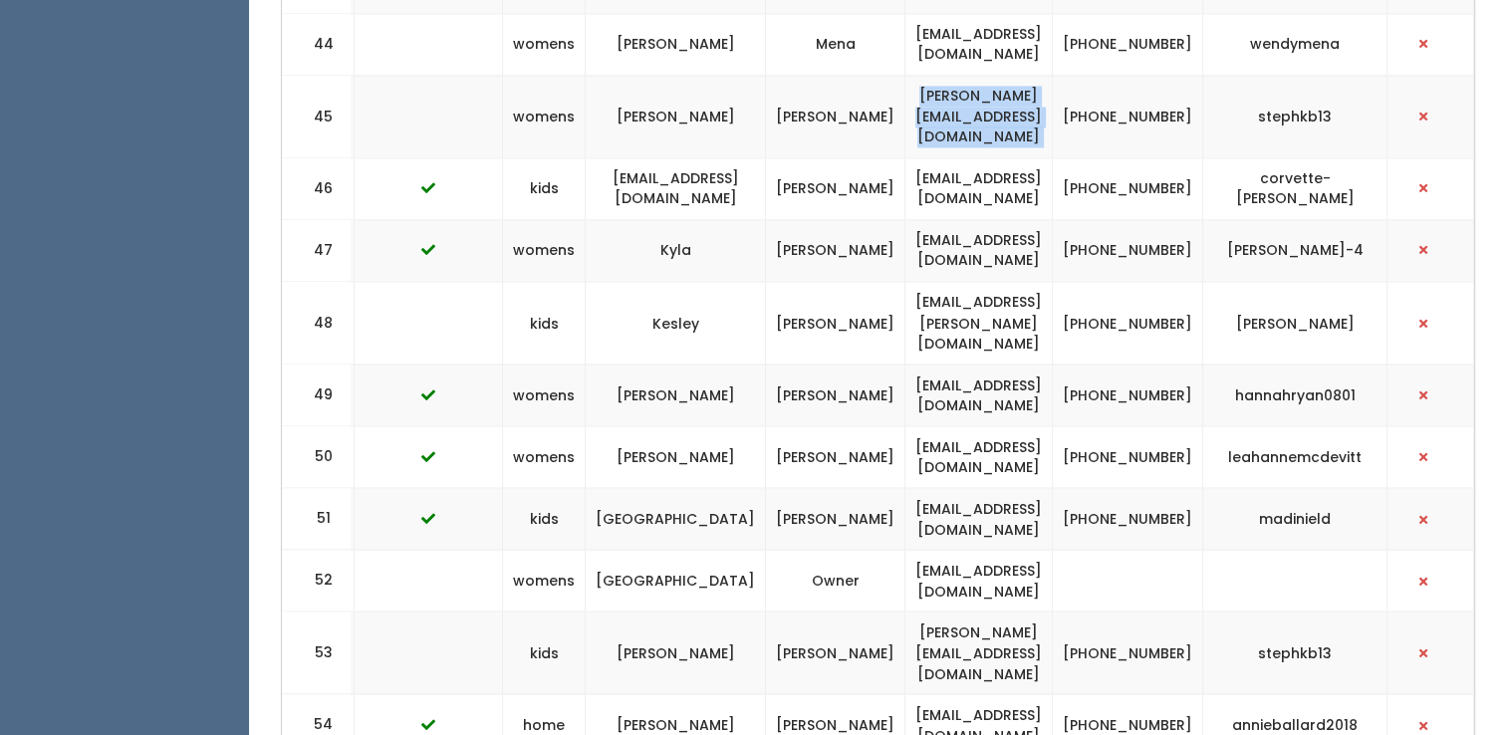
scroll to position [3449, 0]
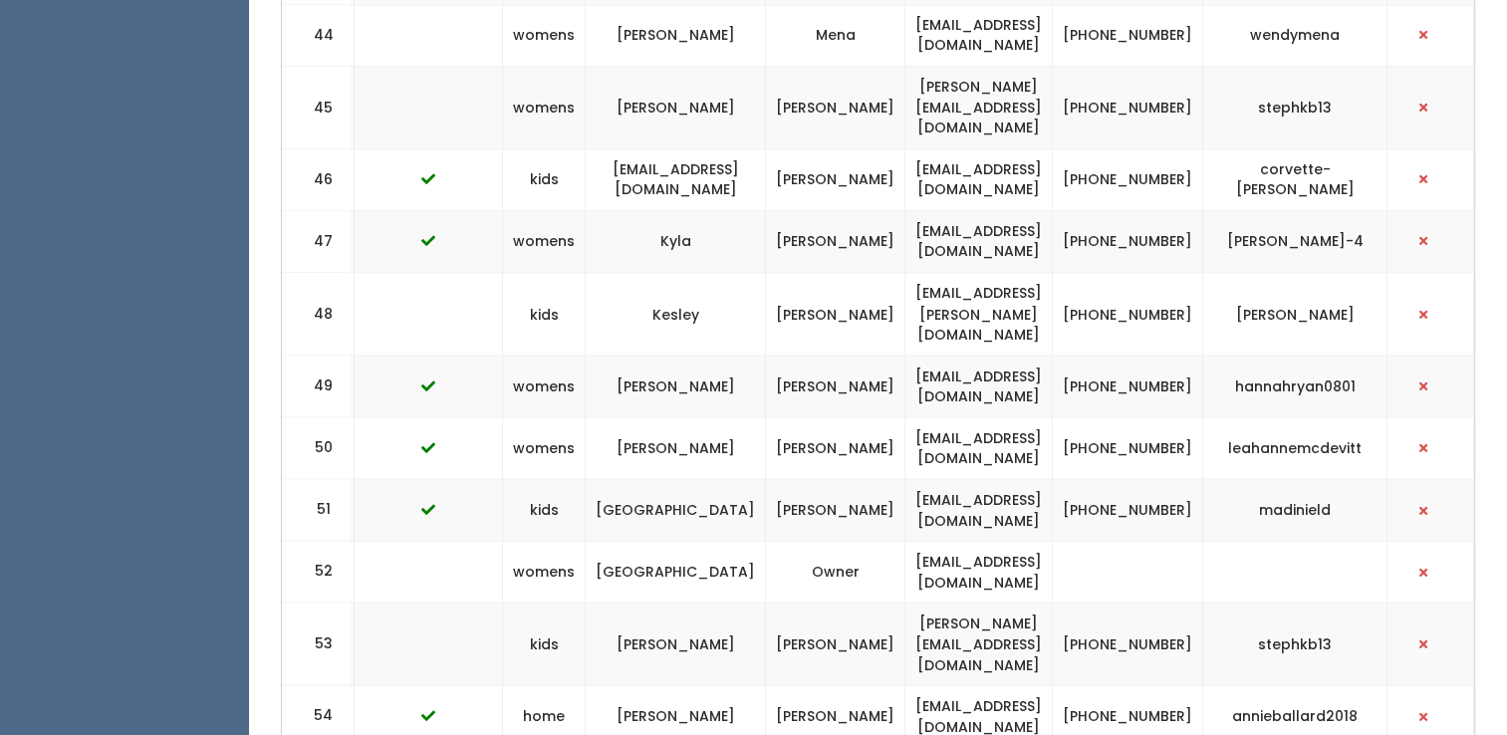
click at [924, 603] on td "stephanie.wright1331@gmail.com" at bounding box center [978, 644] width 147 height 83
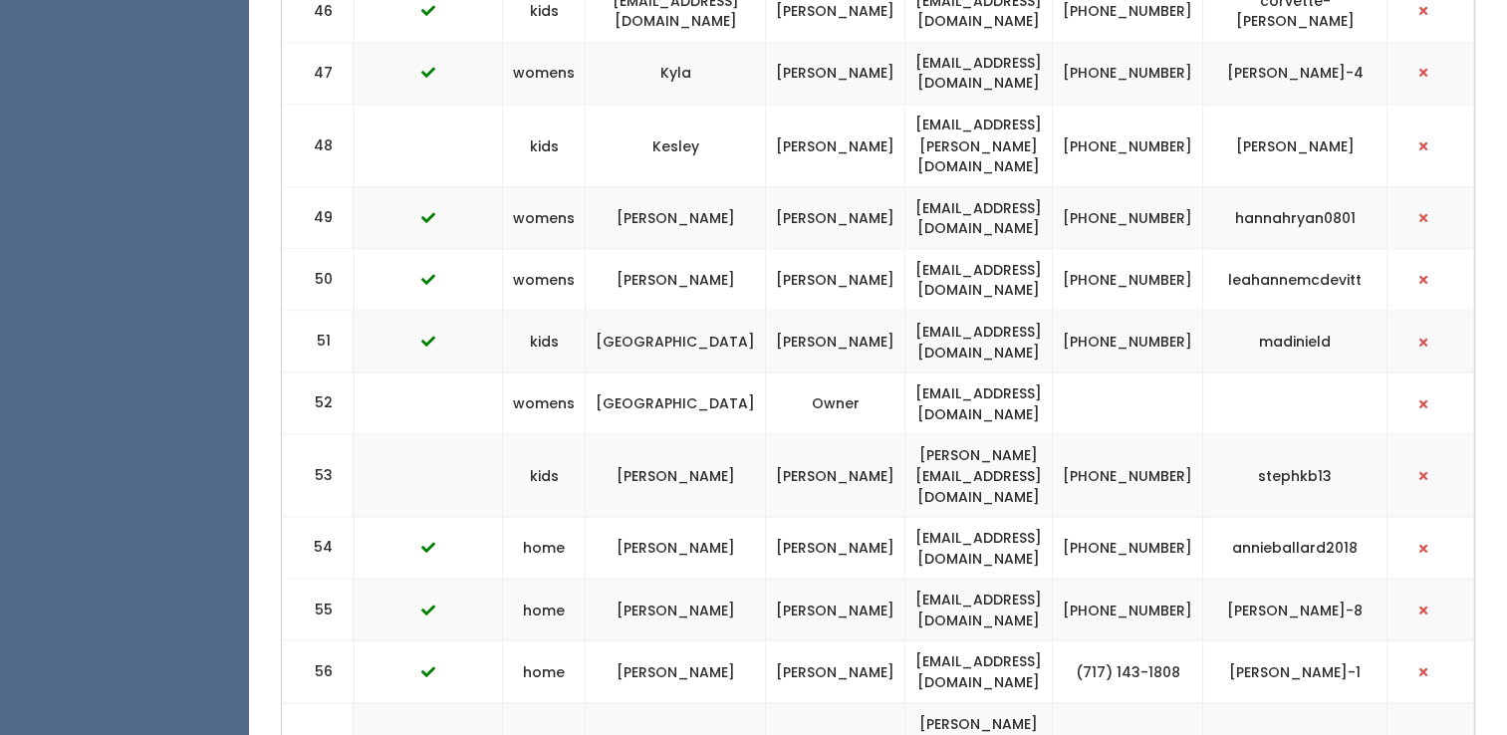
scroll to position [0, 0]
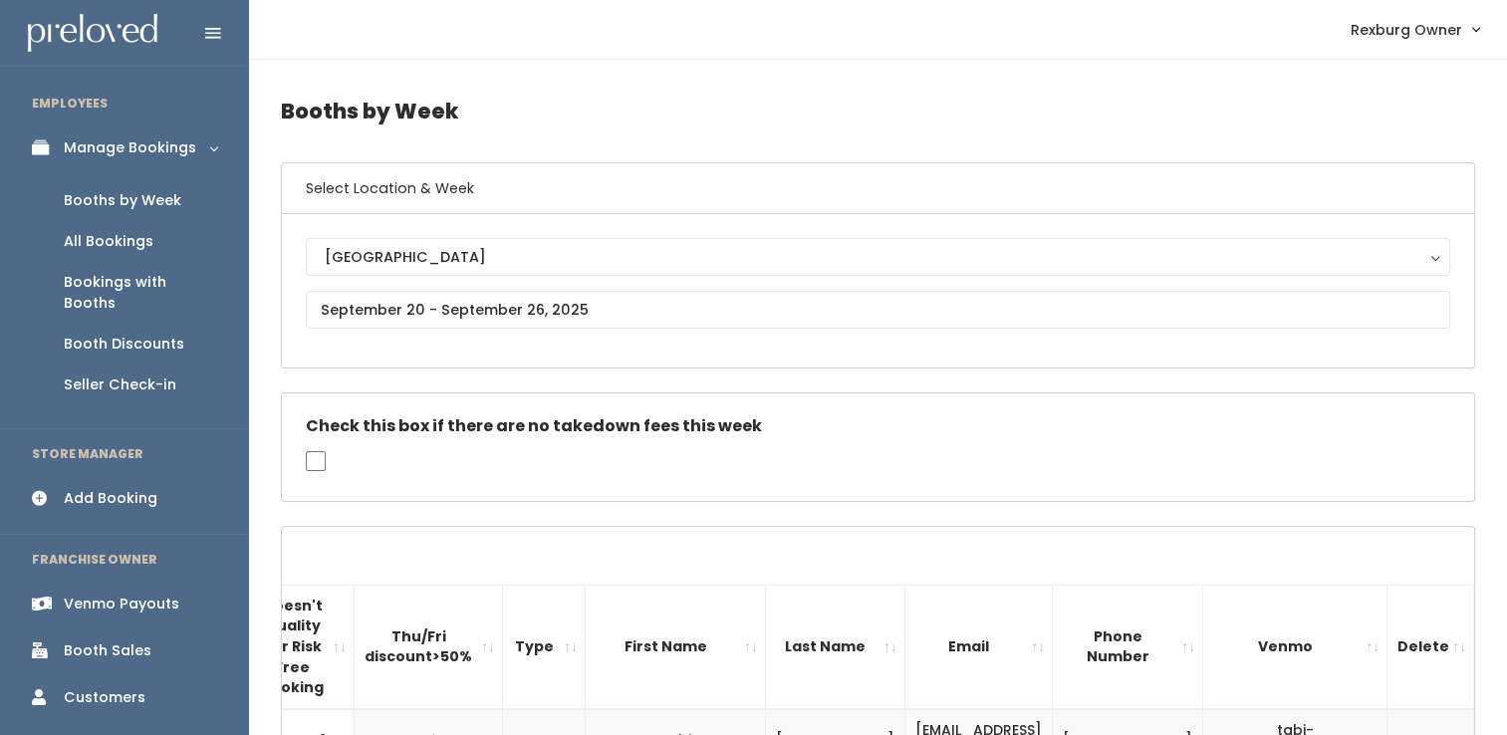
click at [97, 596] on link "Venmo Payouts" at bounding box center [124, 604] width 249 height 45
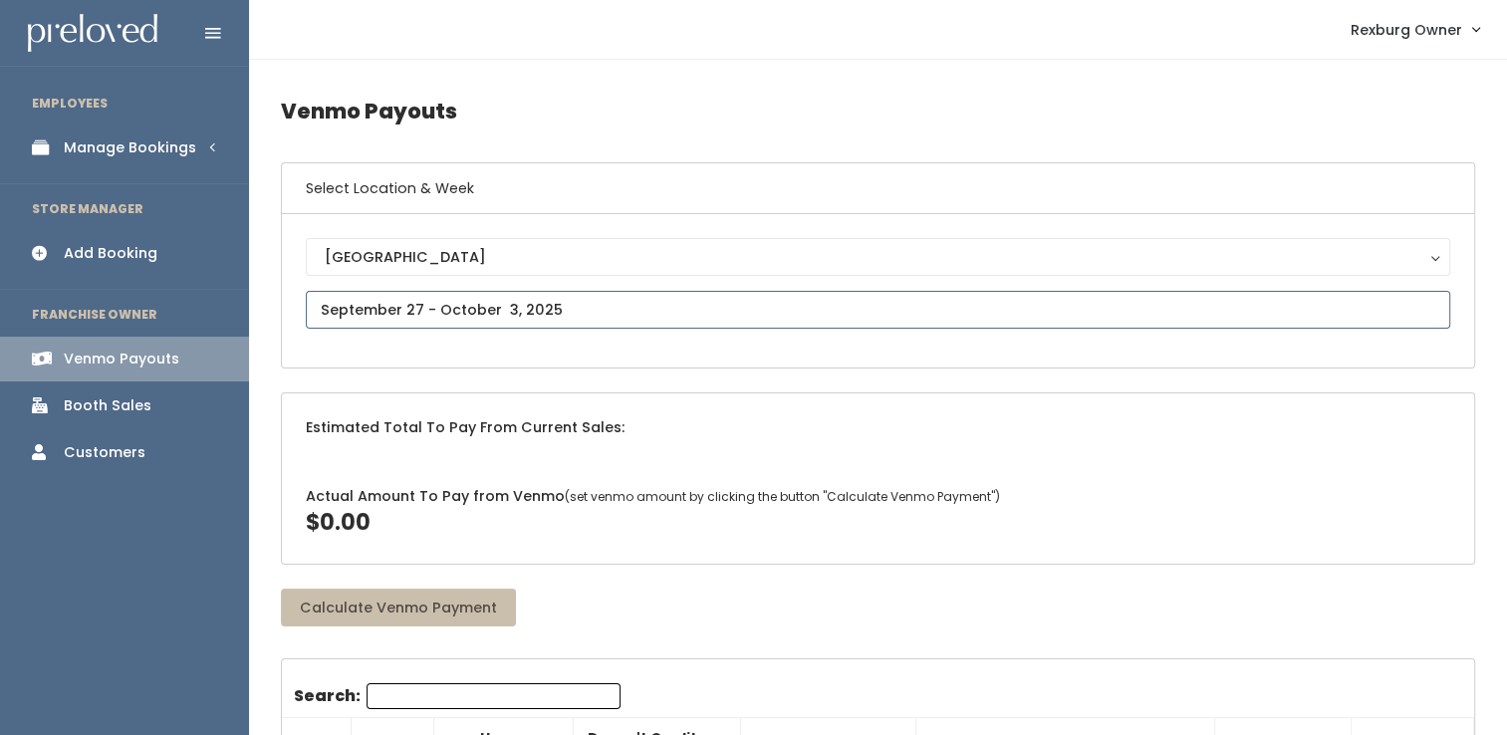
click at [376, 321] on input "text" at bounding box center [878, 310] width 1144 height 38
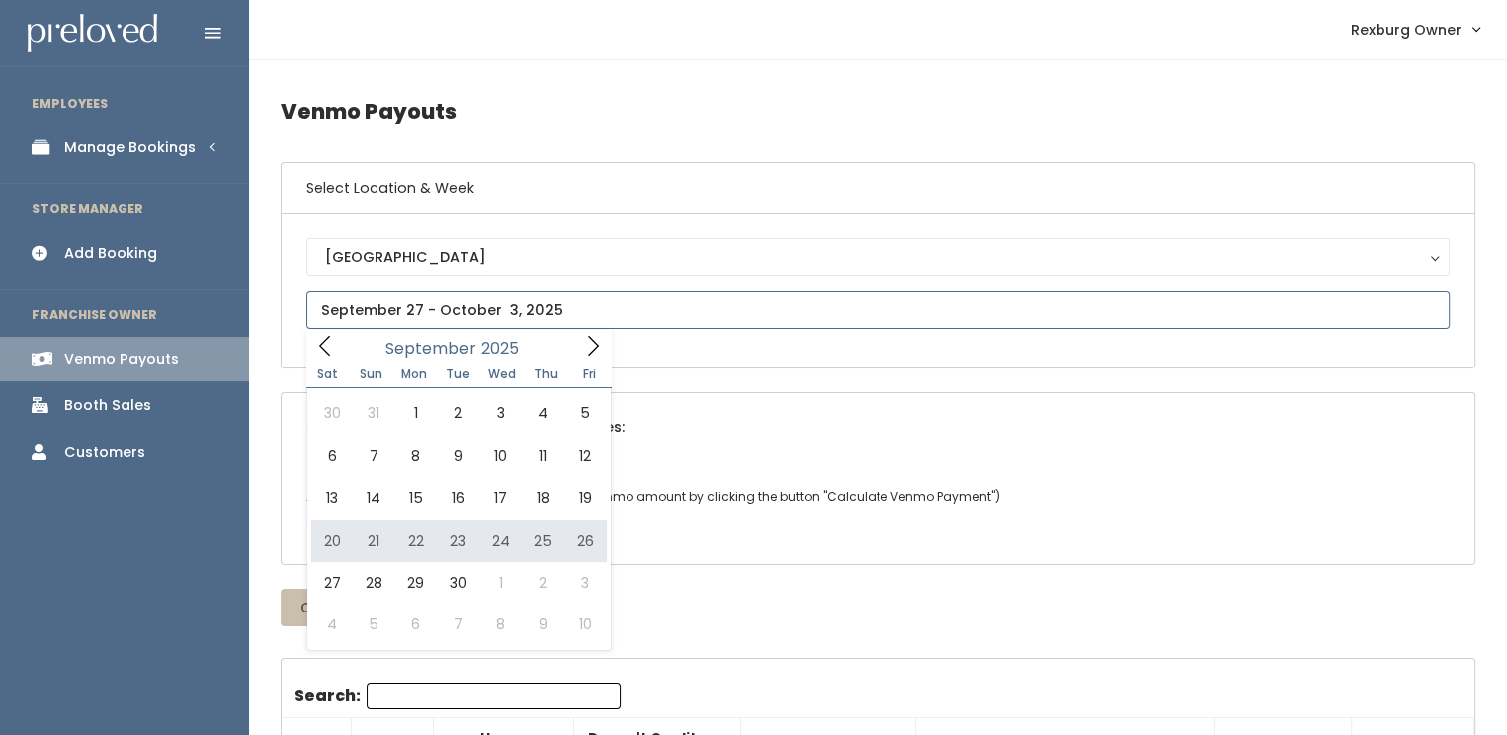
type input "[DATE] to [DATE]"
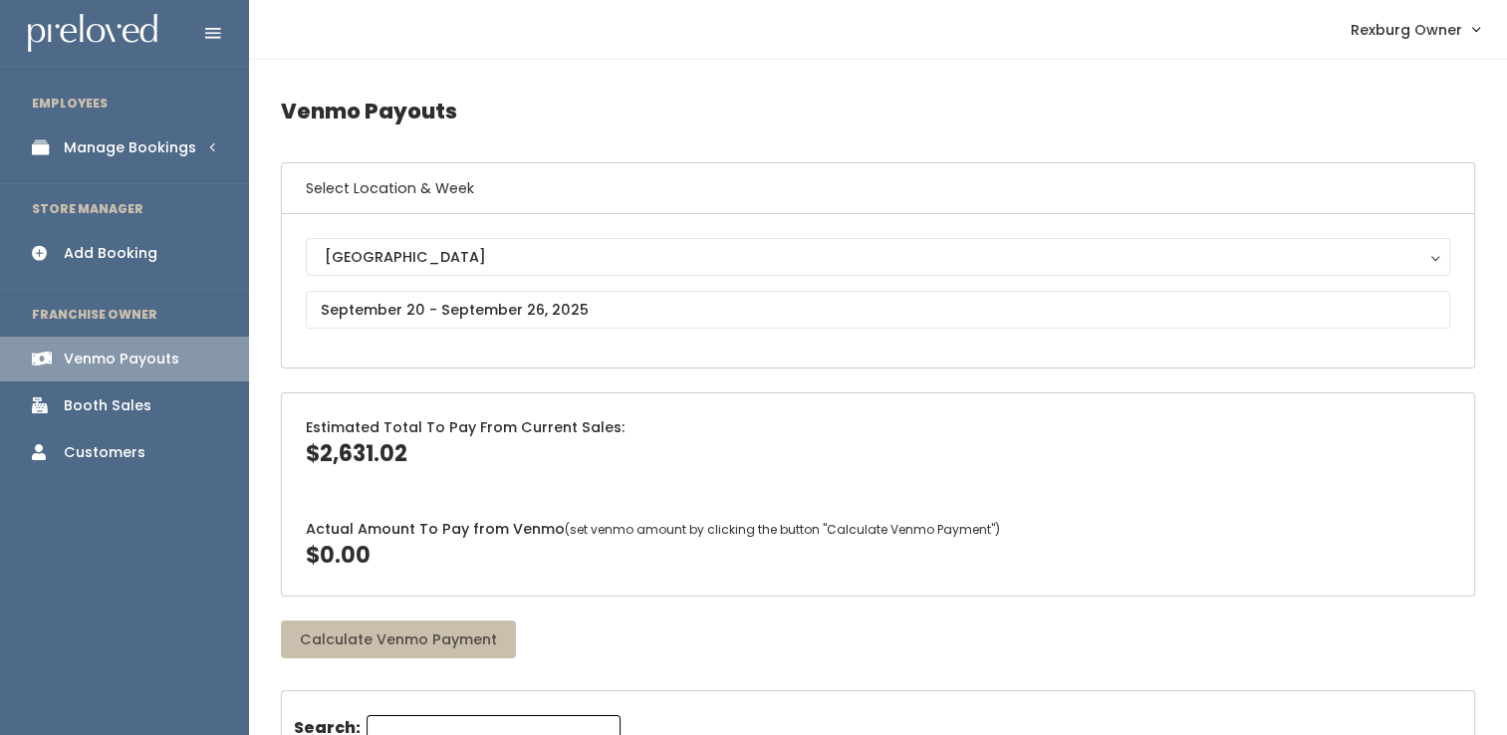
click at [144, 403] on div "Booth Sales" at bounding box center [108, 405] width 88 height 21
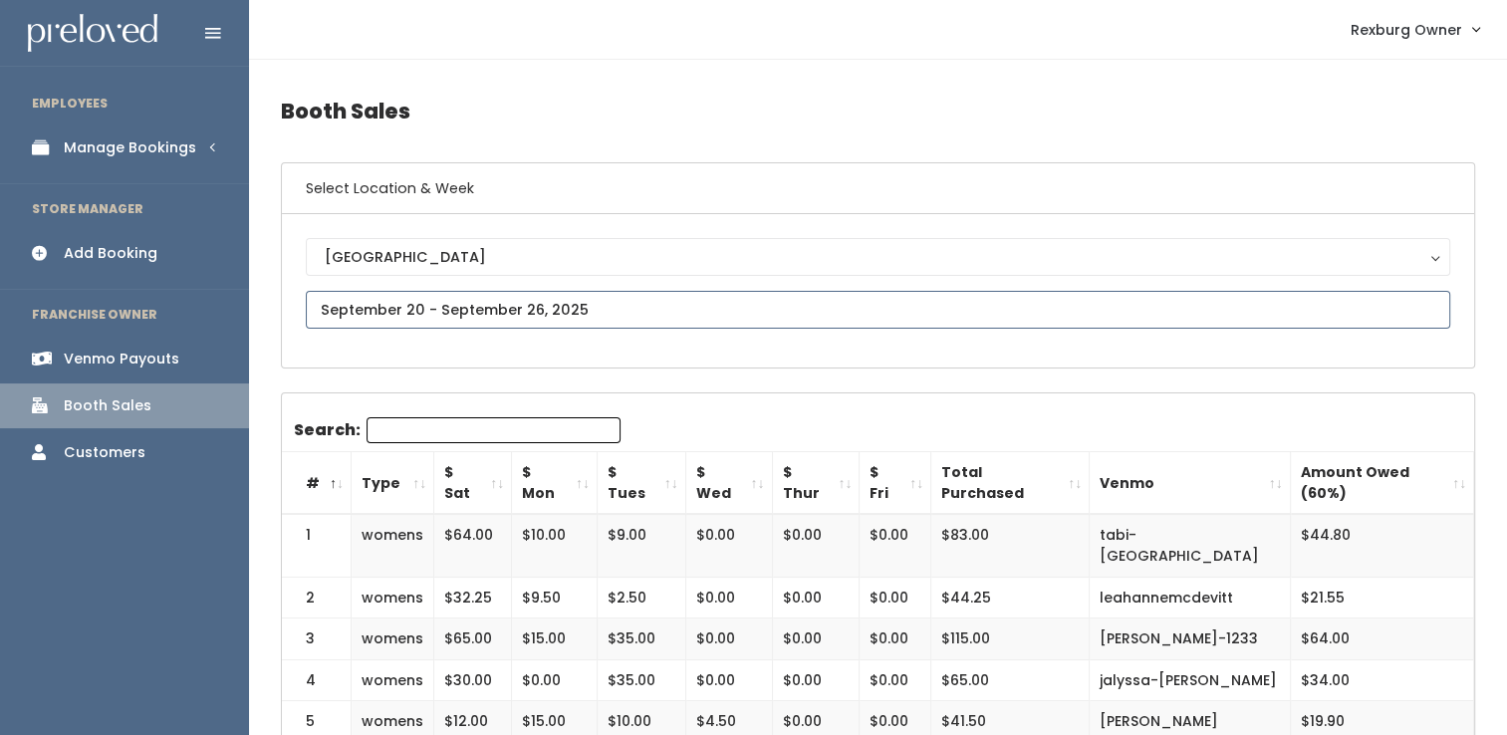
click at [566, 303] on input "text" at bounding box center [878, 310] width 1144 height 38
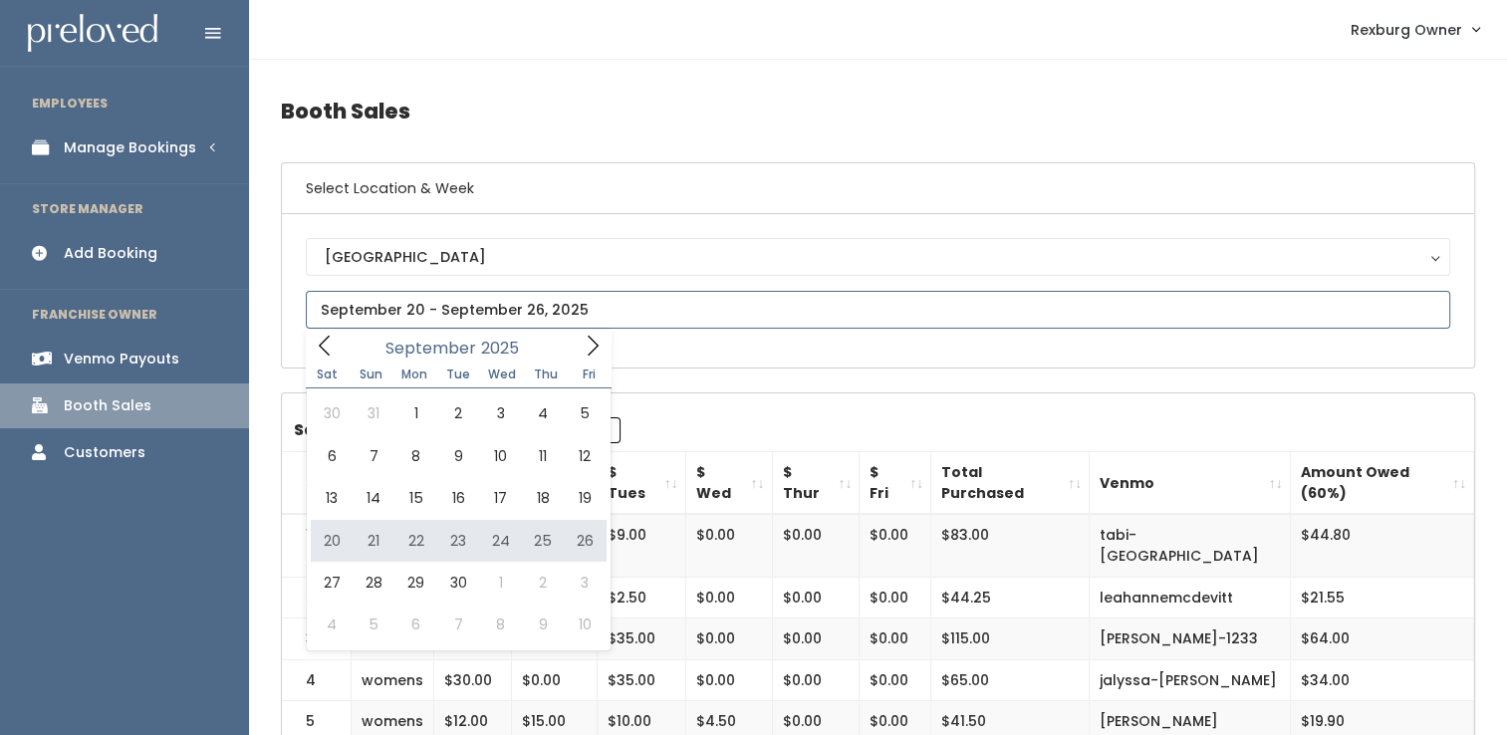
type input "September 20 to September 26"
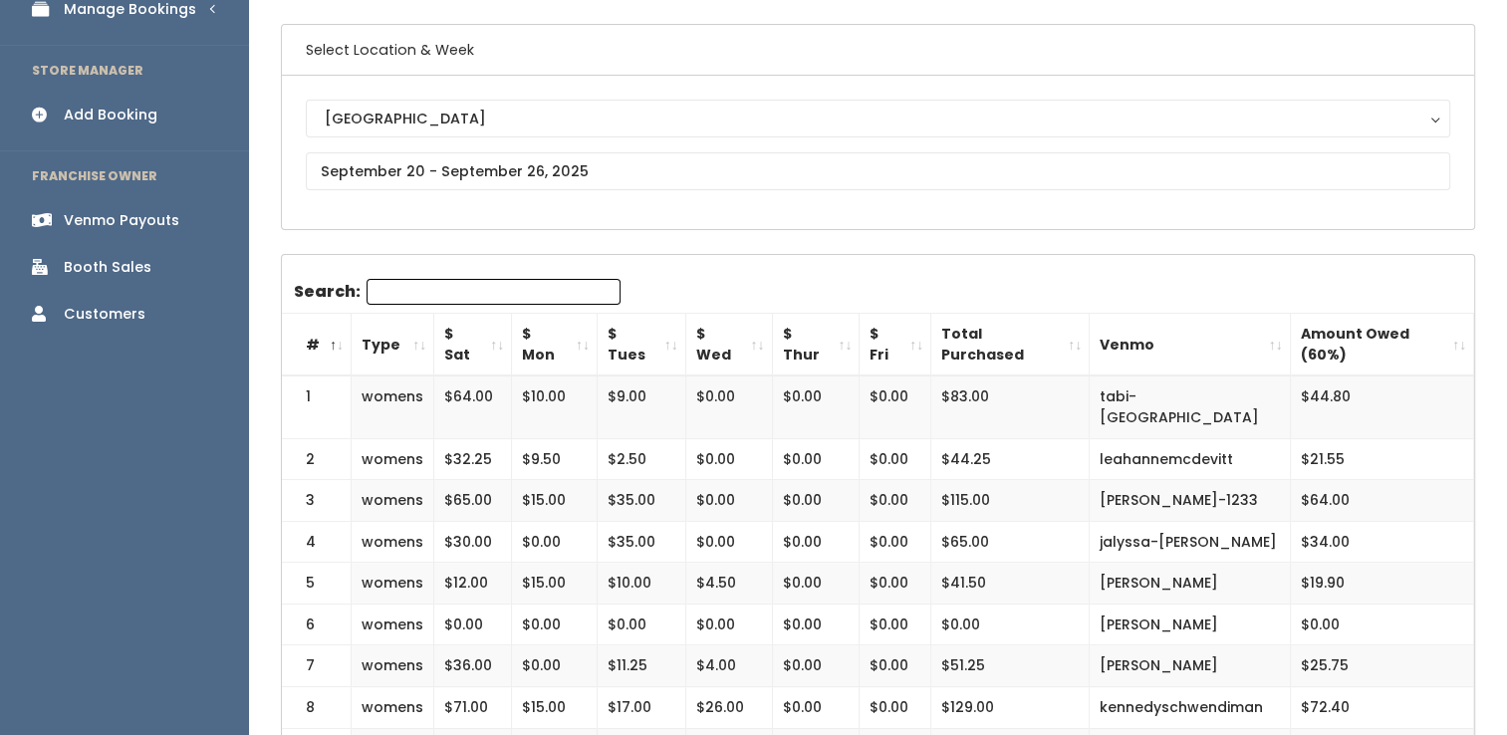
scroll to position [152, 0]
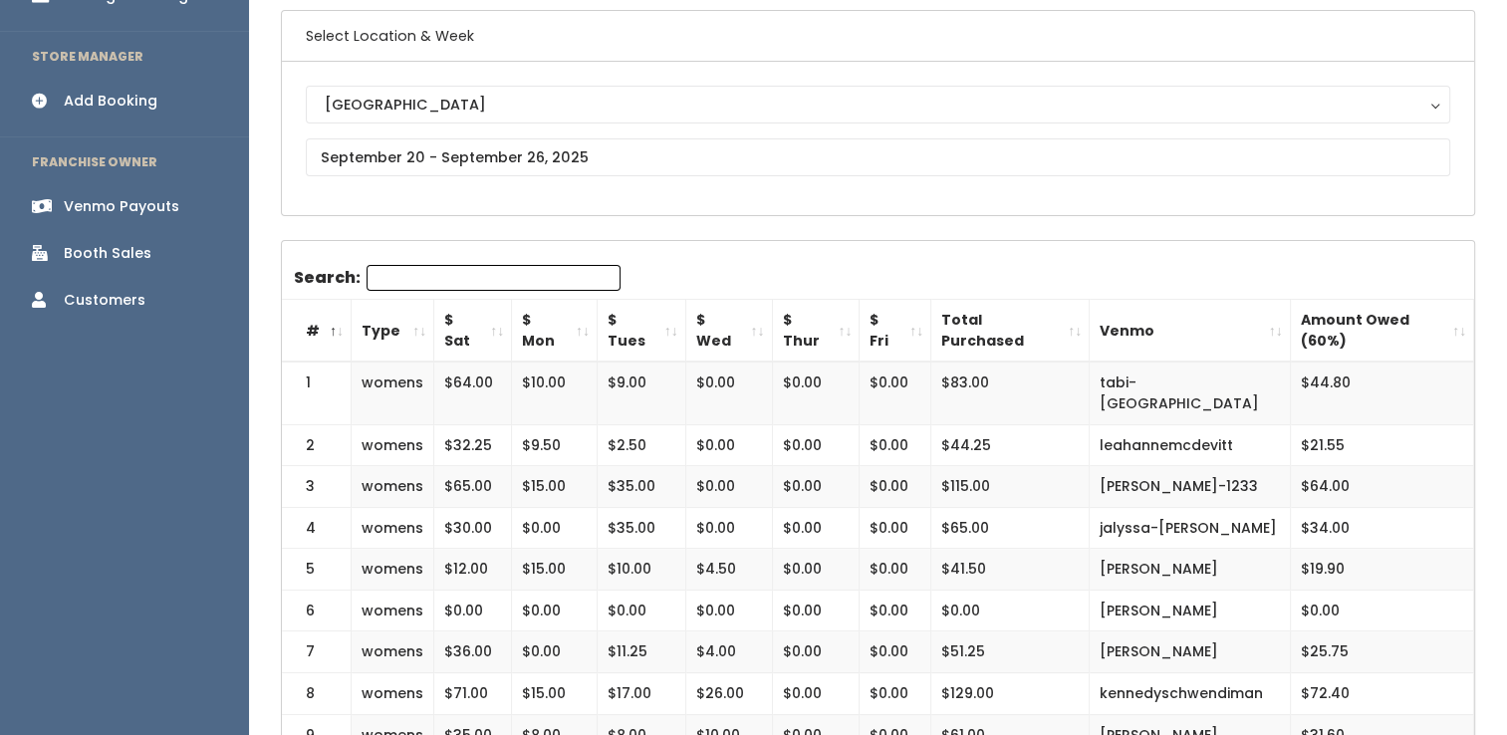
click at [1443, 324] on th "Amount Owed (60%)" at bounding box center [1381, 331] width 183 height 63
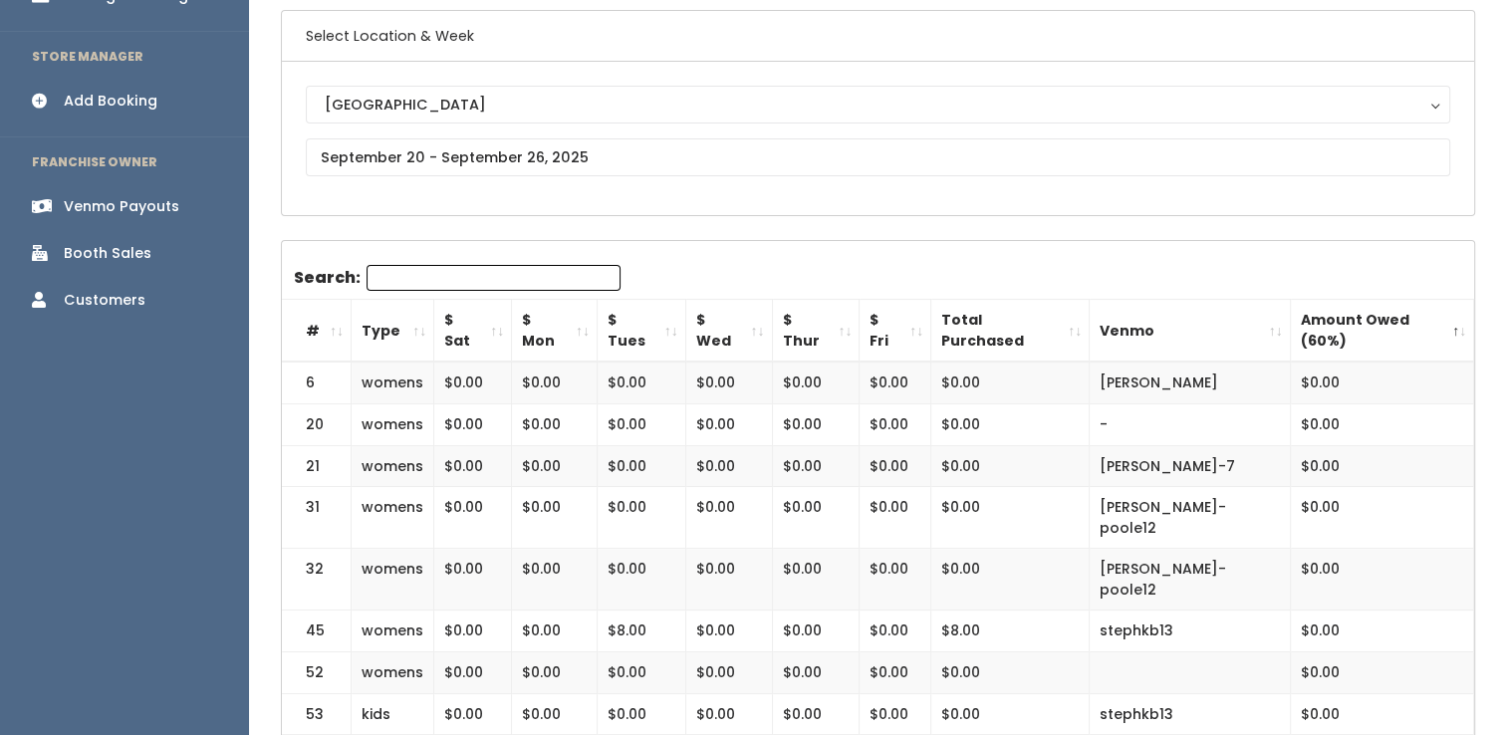
click at [1443, 324] on th "Amount Owed (60%)" at bounding box center [1381, 331] width 183 height 63
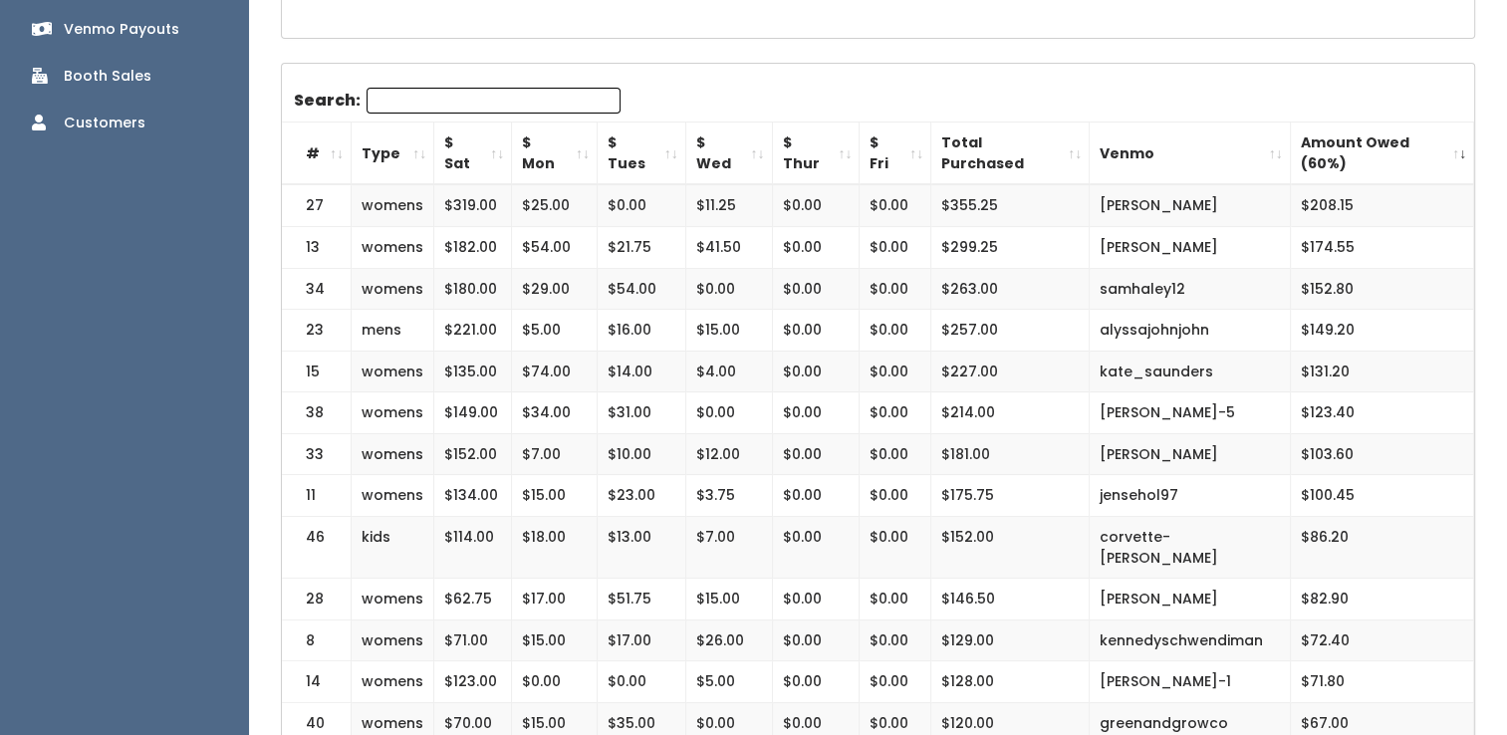
scroll to position [323, 0]
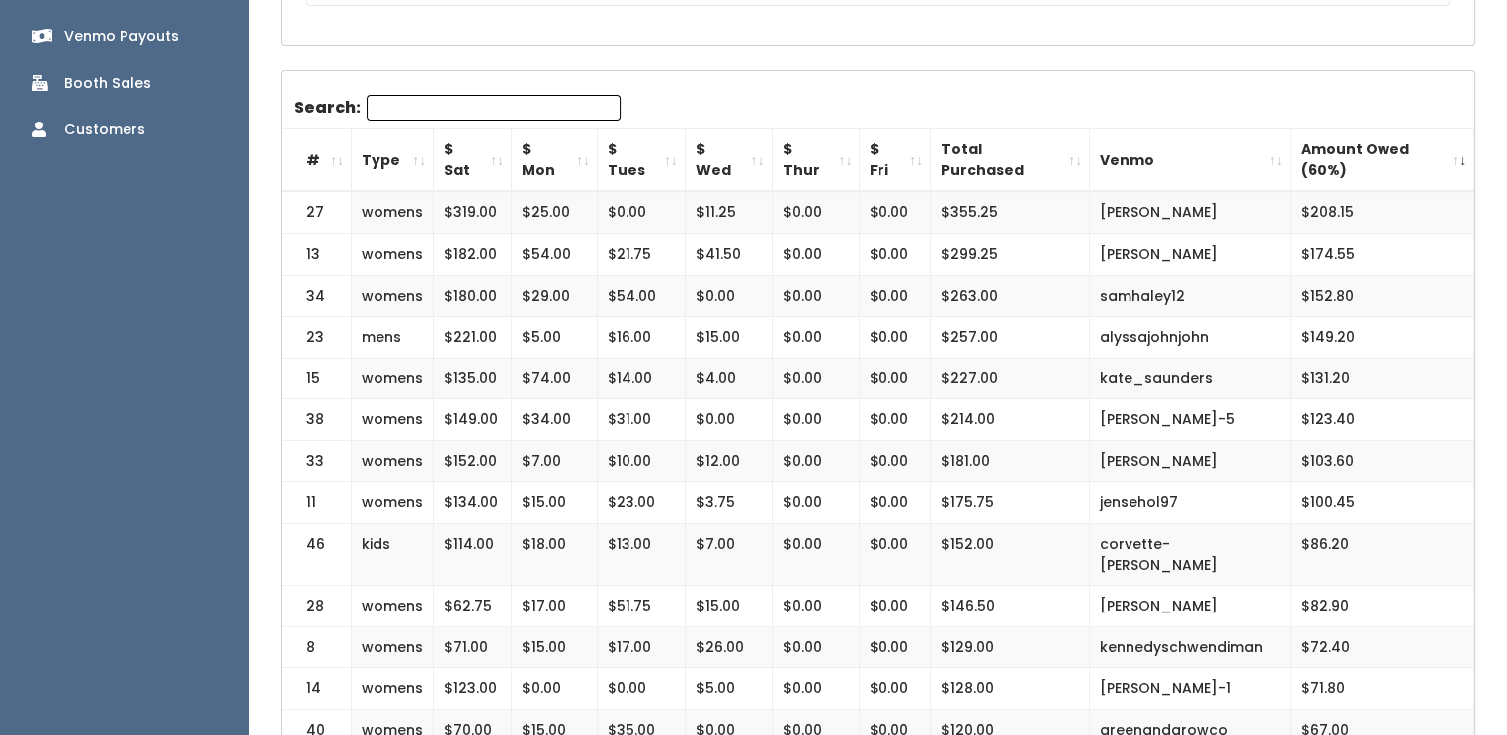
click at [1466, 139] on th "Amount Owed (60%)" at bounding box center [1381, 160] width 183 height 63
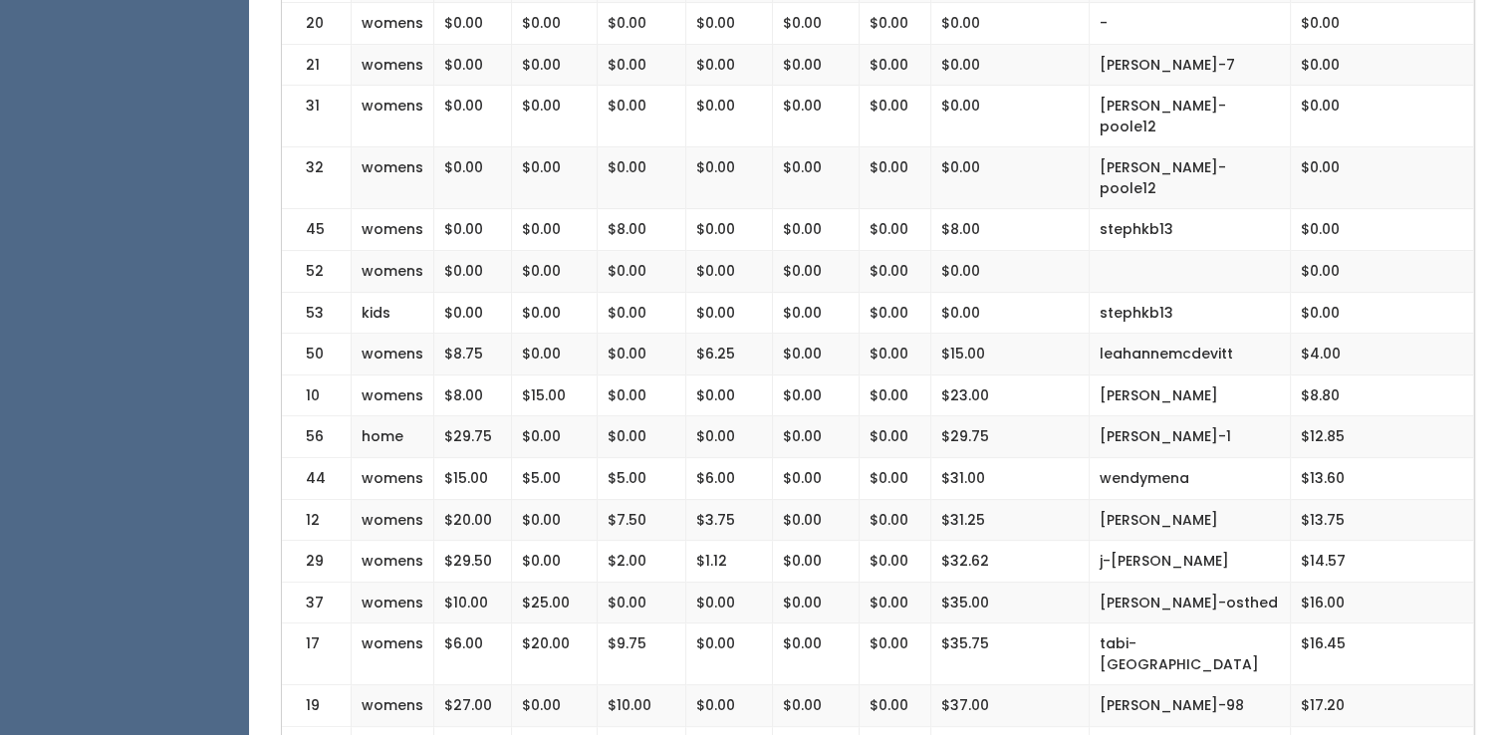
scroll to position [0, 0]
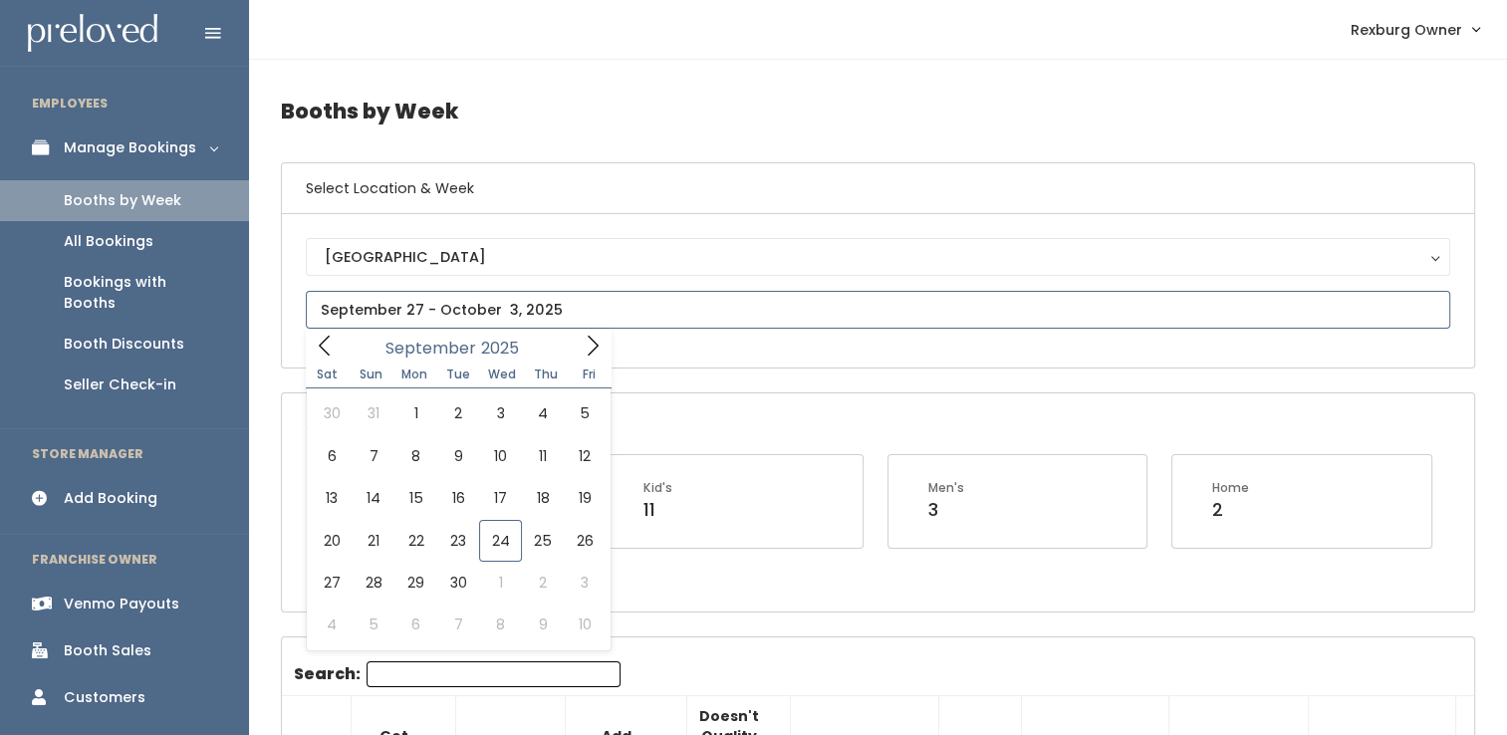
click at [434, 300] on input "text" at bounding box center [878, 310] width 1144 height 38
type input "[DATE] to [DATE]"
